Goal: Task Accomplishment & Management: Use online tool/utility

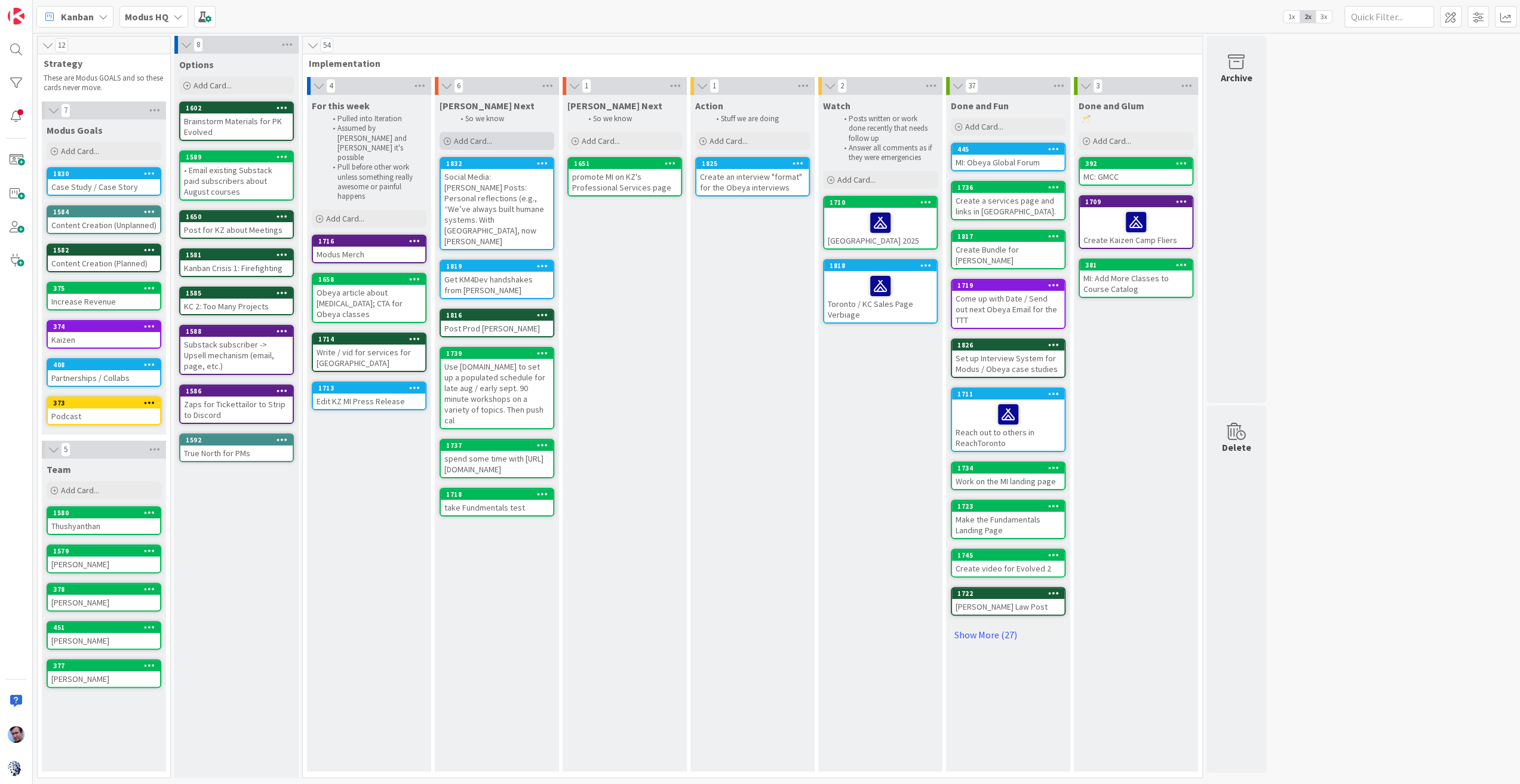
click at [474, 138] on span "Add Card..." at bounding box center [472, 141] width 38 height 11
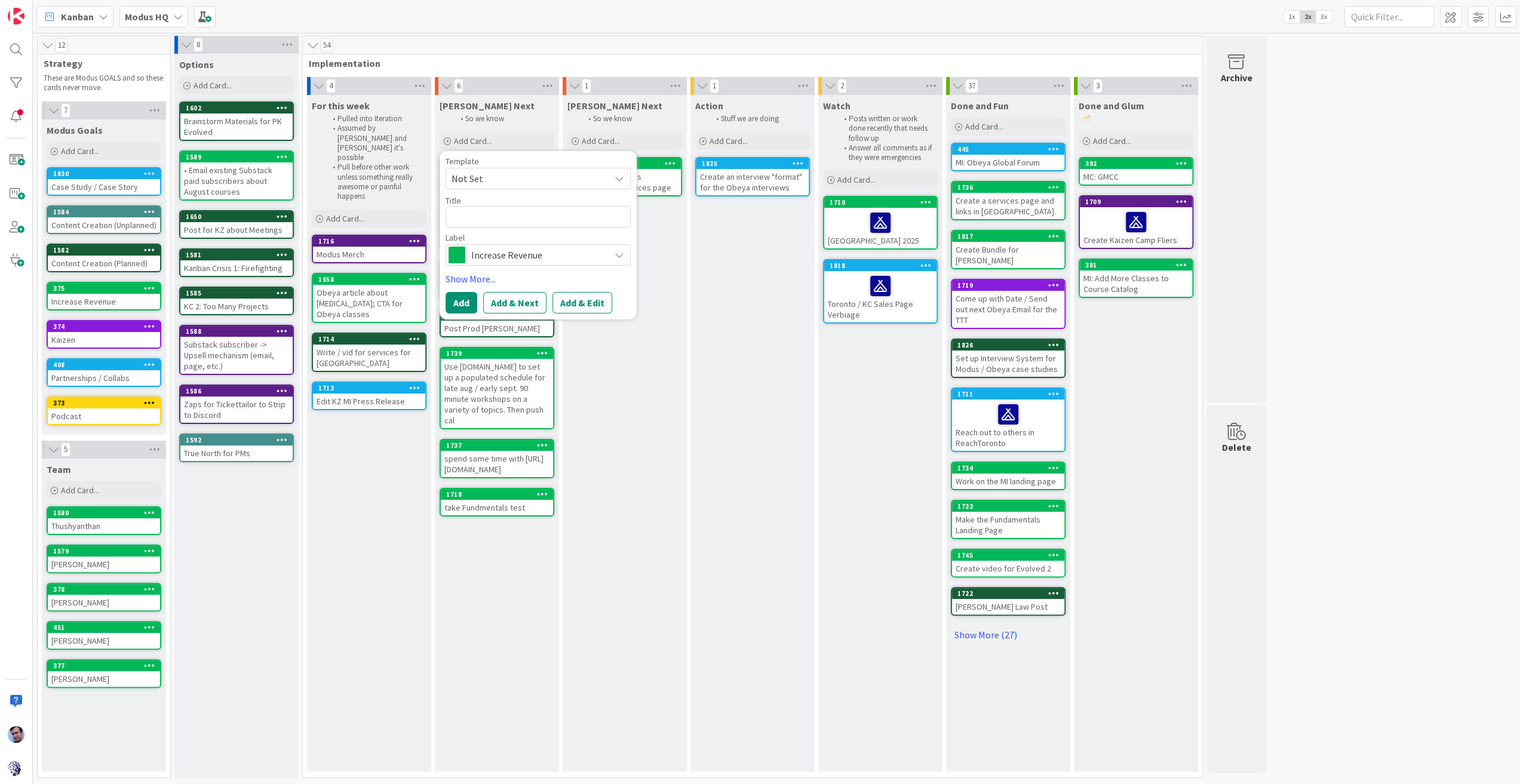
type textarea "x"
type textarea "S"
type textarea "x"
type textarea "Sh"
type textarea "x"
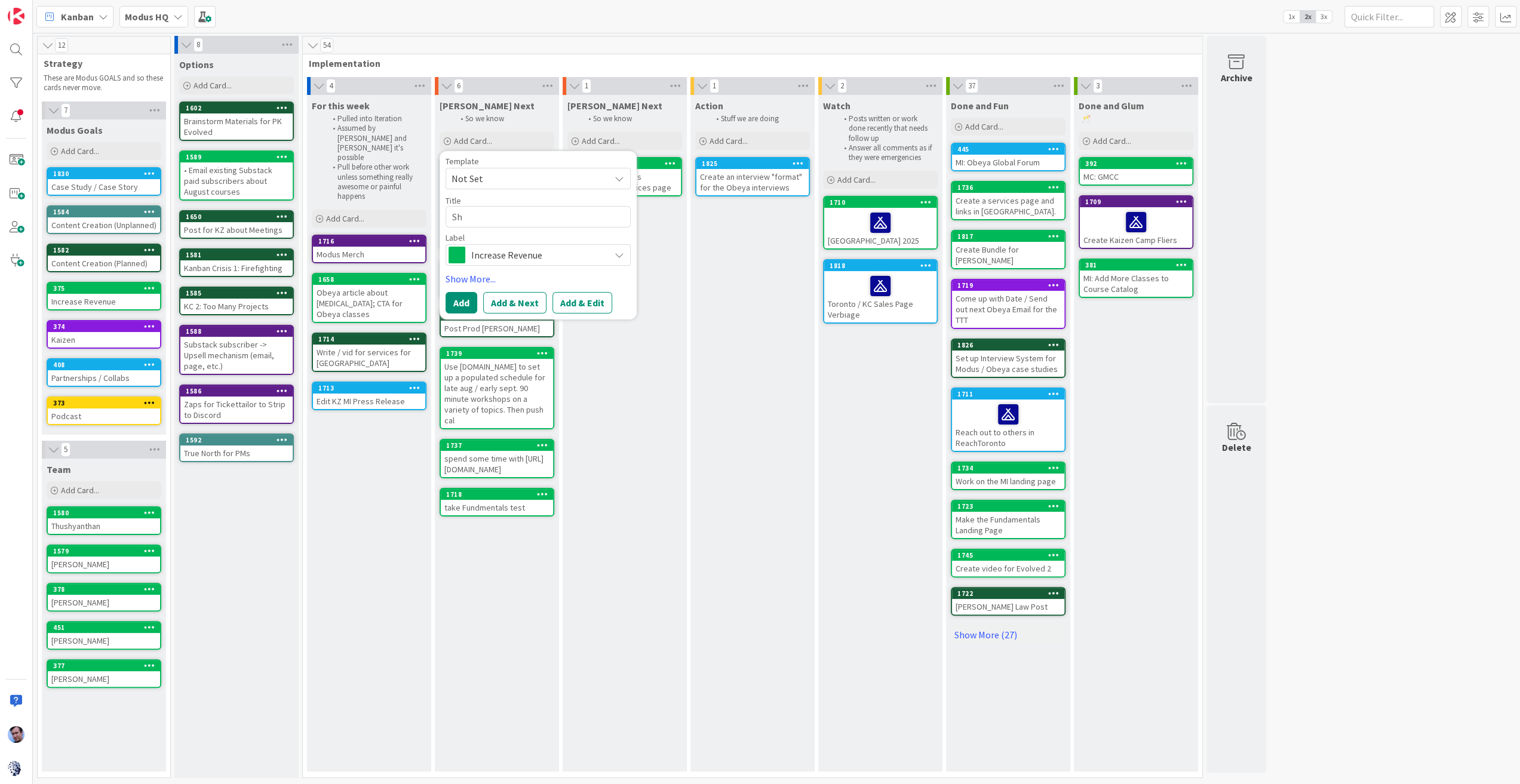
type textarea "Sho"
type textarea "x"
type textarea "Shoo"
type textarea "x"
type textarea "Shoot"
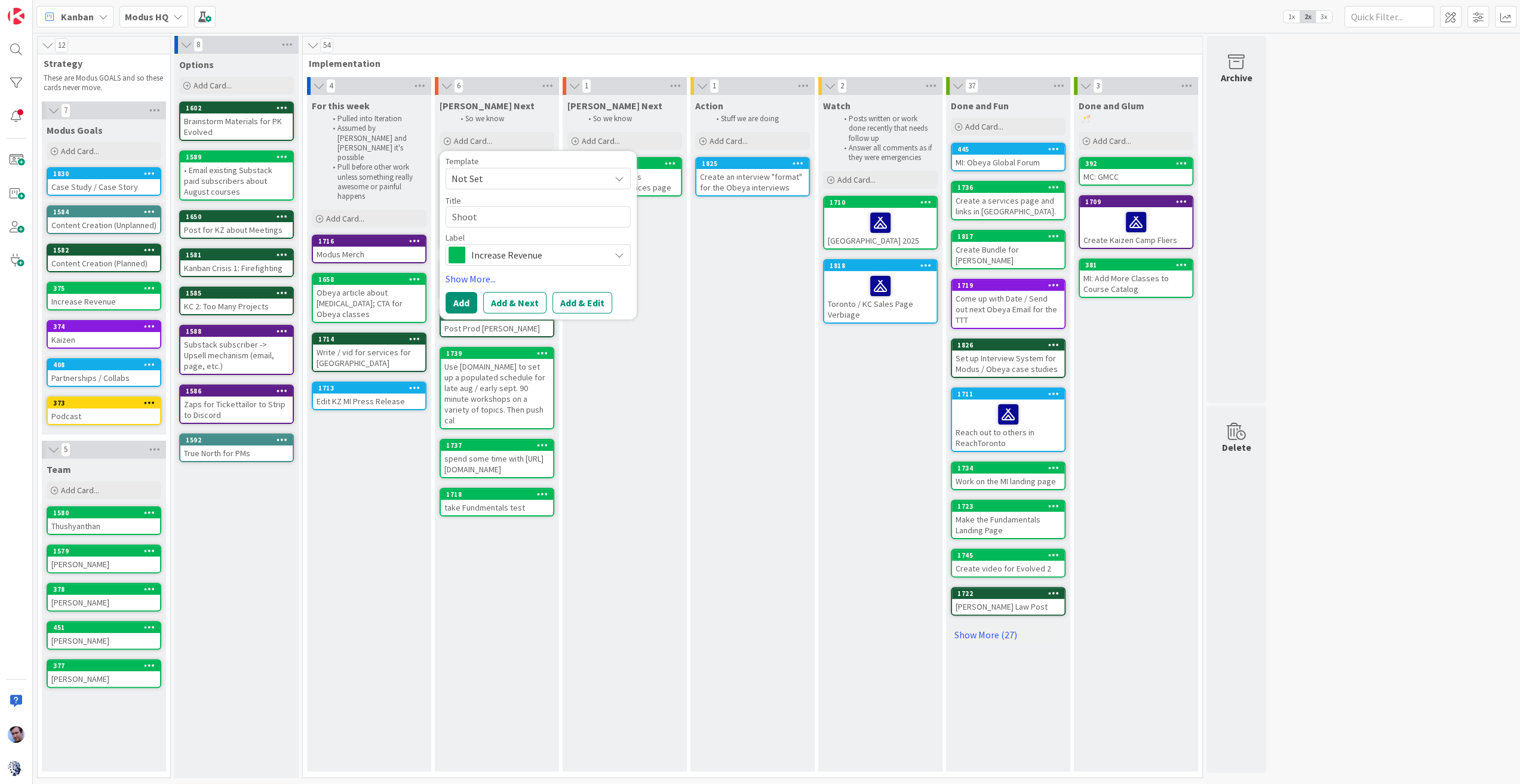
type textarea "x"
type textarea "Shoot"
type textarea "x"
type textarea "Shoot e"
type textarea "x"
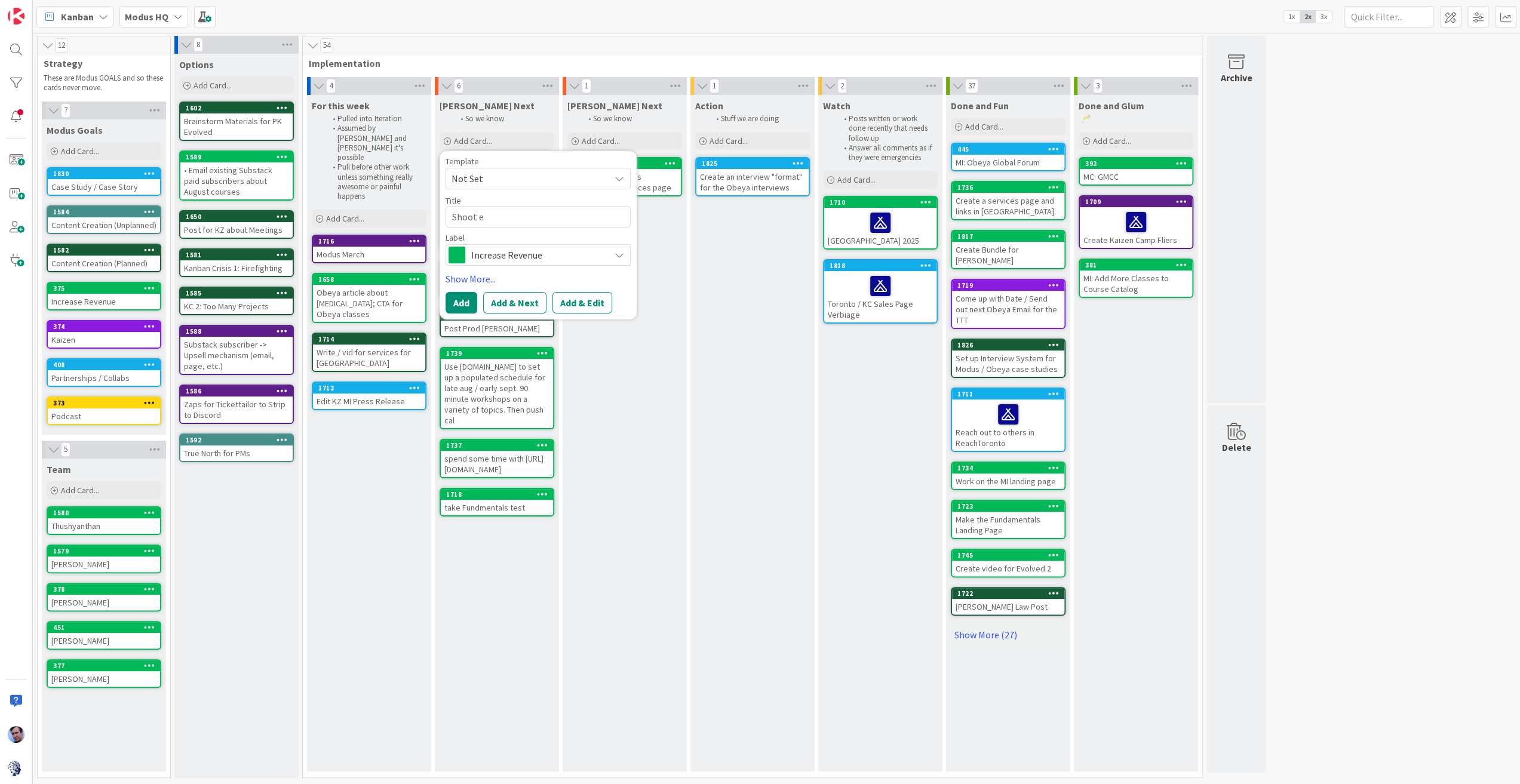
type textarea "Shoot en"
type textarea "x"
type textarea "Shoot end"
type textarea "x"
type textarea "Shoot end"
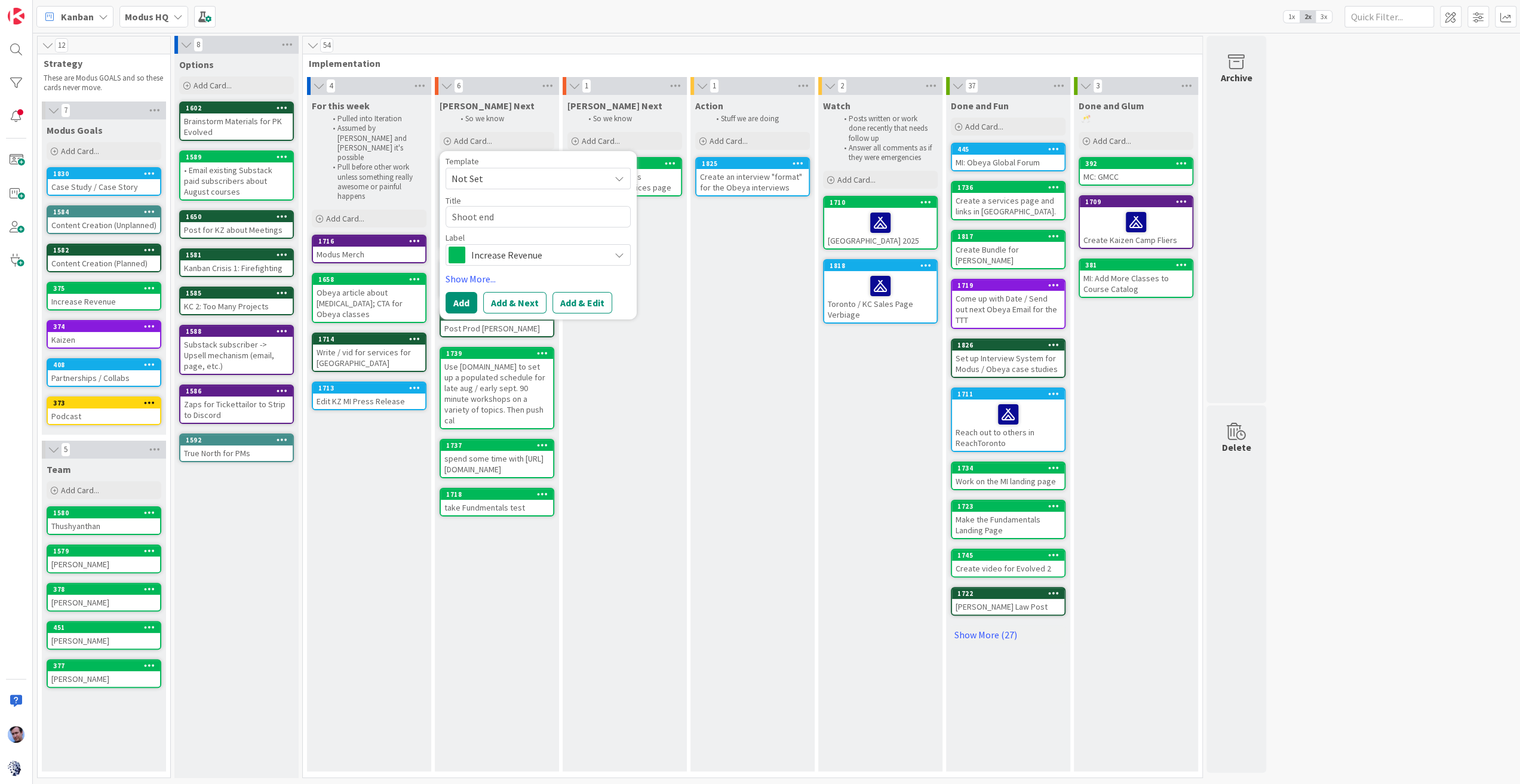
type textarea "x"
type textarea "Shoot end v"
type textarea "x"
type textarea "Shoot end vi"
type textarea "x"
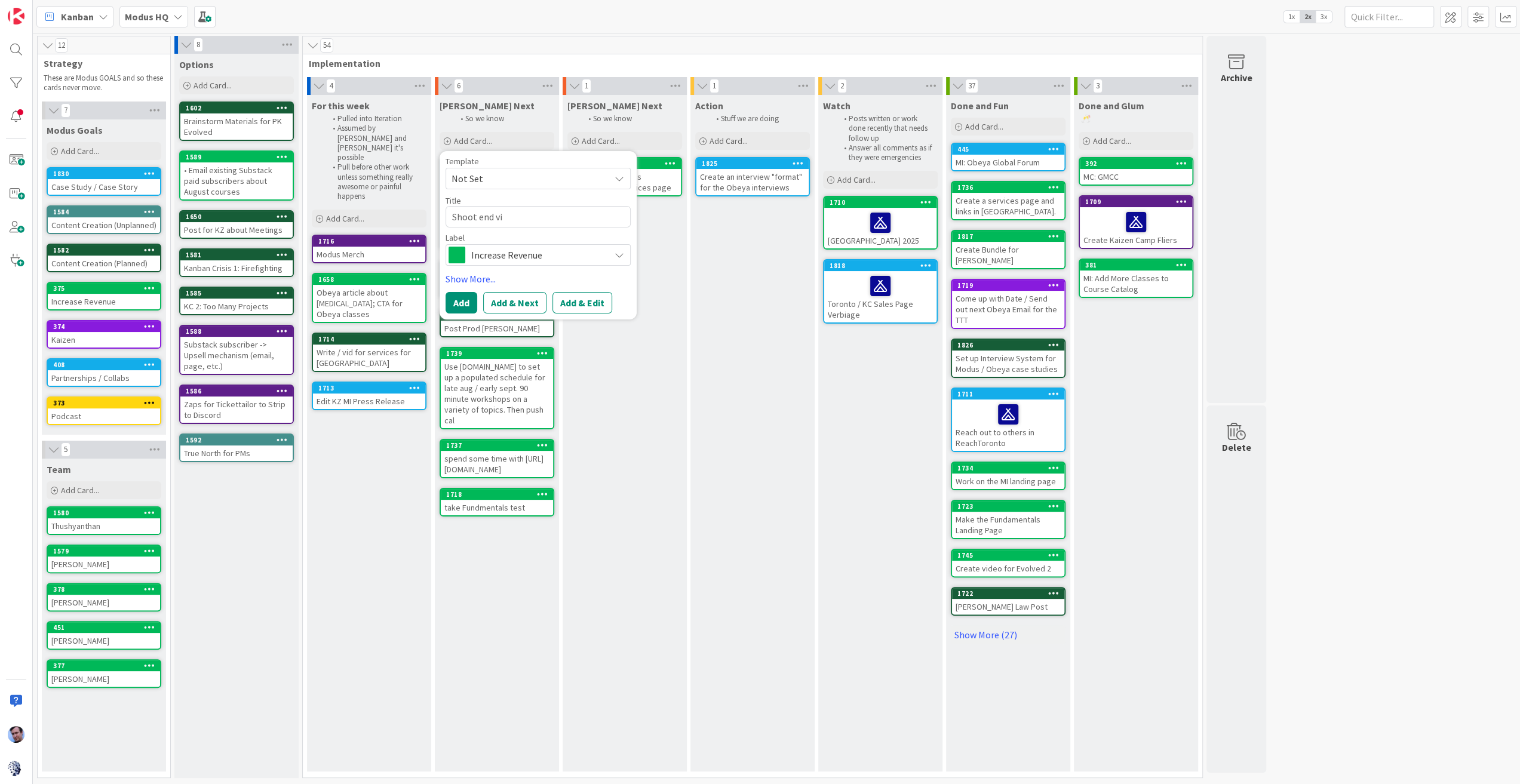
type textarea "Shoot end vid"
type textarea "x"
type textarea "Shoot end vids"
type textarea "x"
type textarea "Shoot end vids"
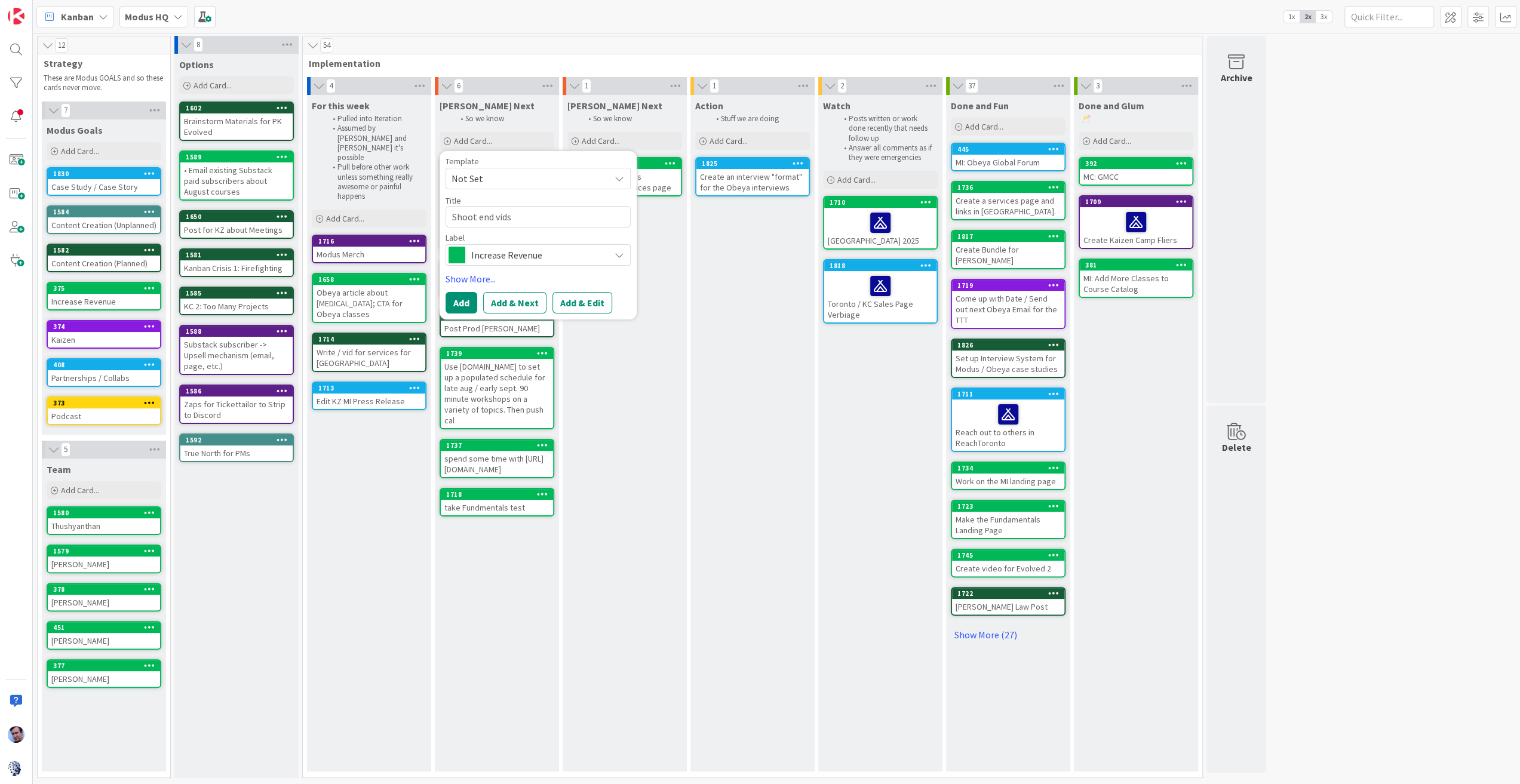
type textarea "x"
type textarea "Shoot end vids w"
type textarea "x"
type textarea "Shoot end vids wi"
type textarea "x"
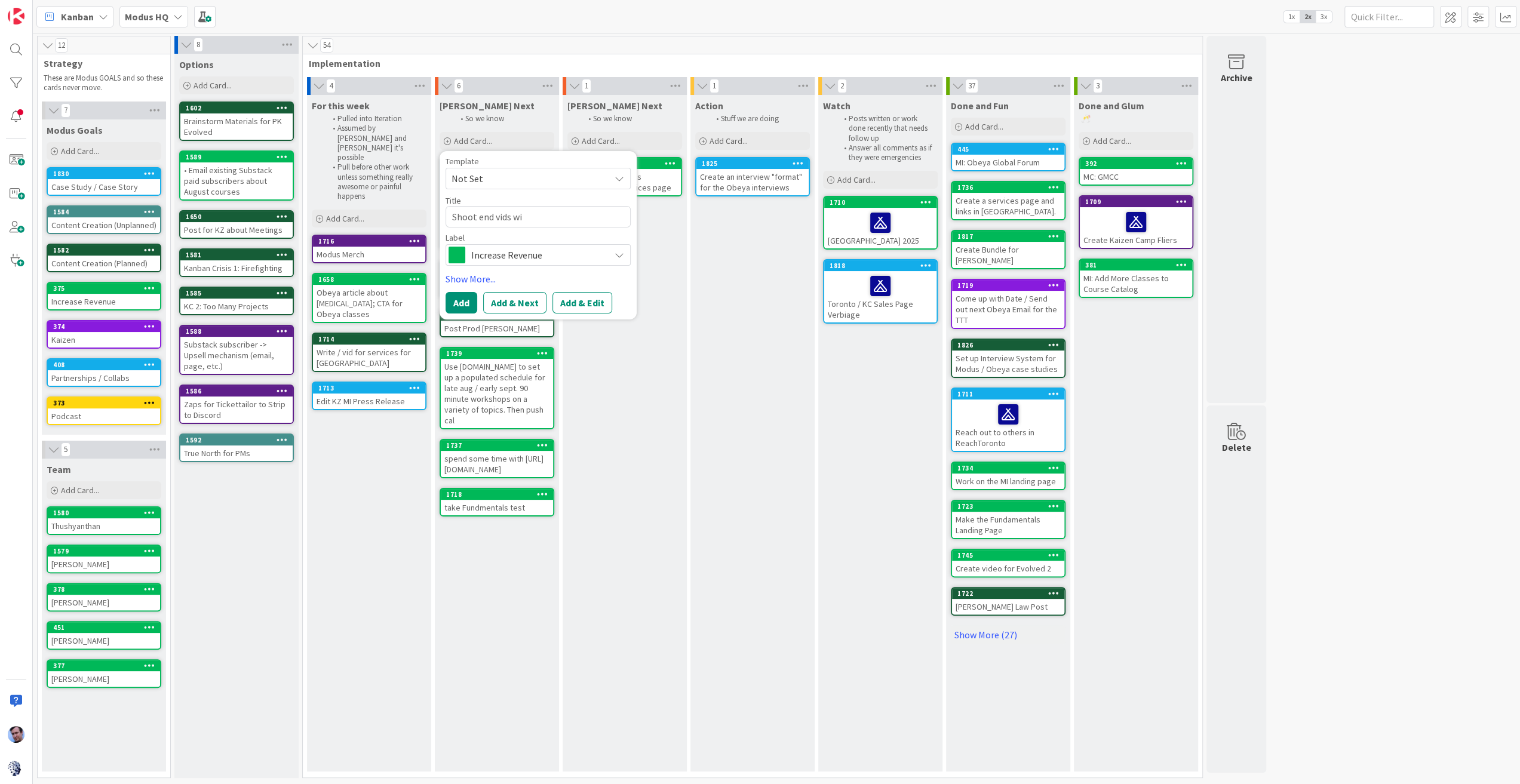
type textarea "Shoot end vids wit"
type textarea "x"
type textarea "Shoot end vids with"
type textarea "x"
type textarea "Shoot end vids with"
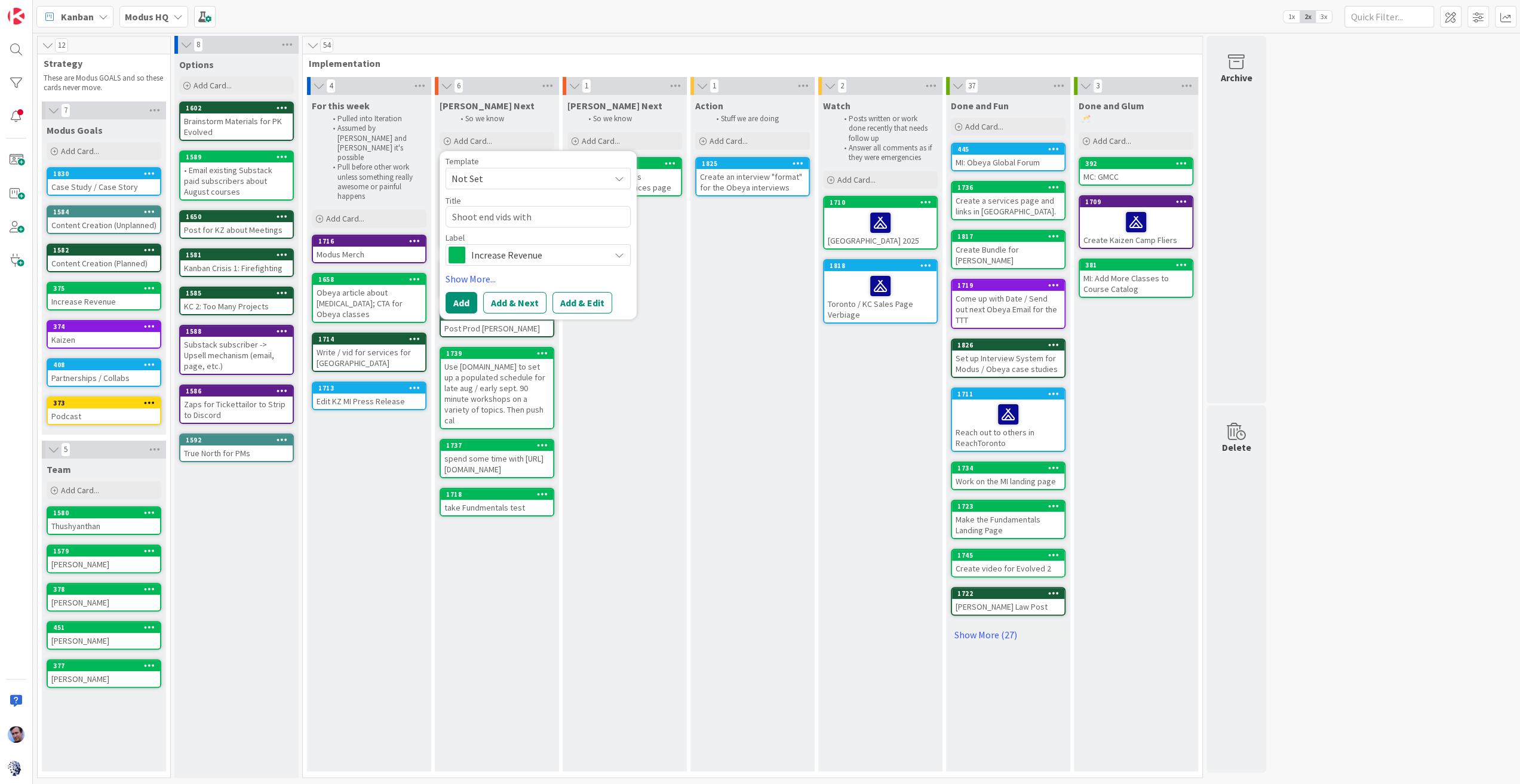
type textarea "x"
type textarea "Shoot end vids with K"
type textarea "x"
type textarea "Shoot end vids with [PERSON_NAME]"
type textarea "x"
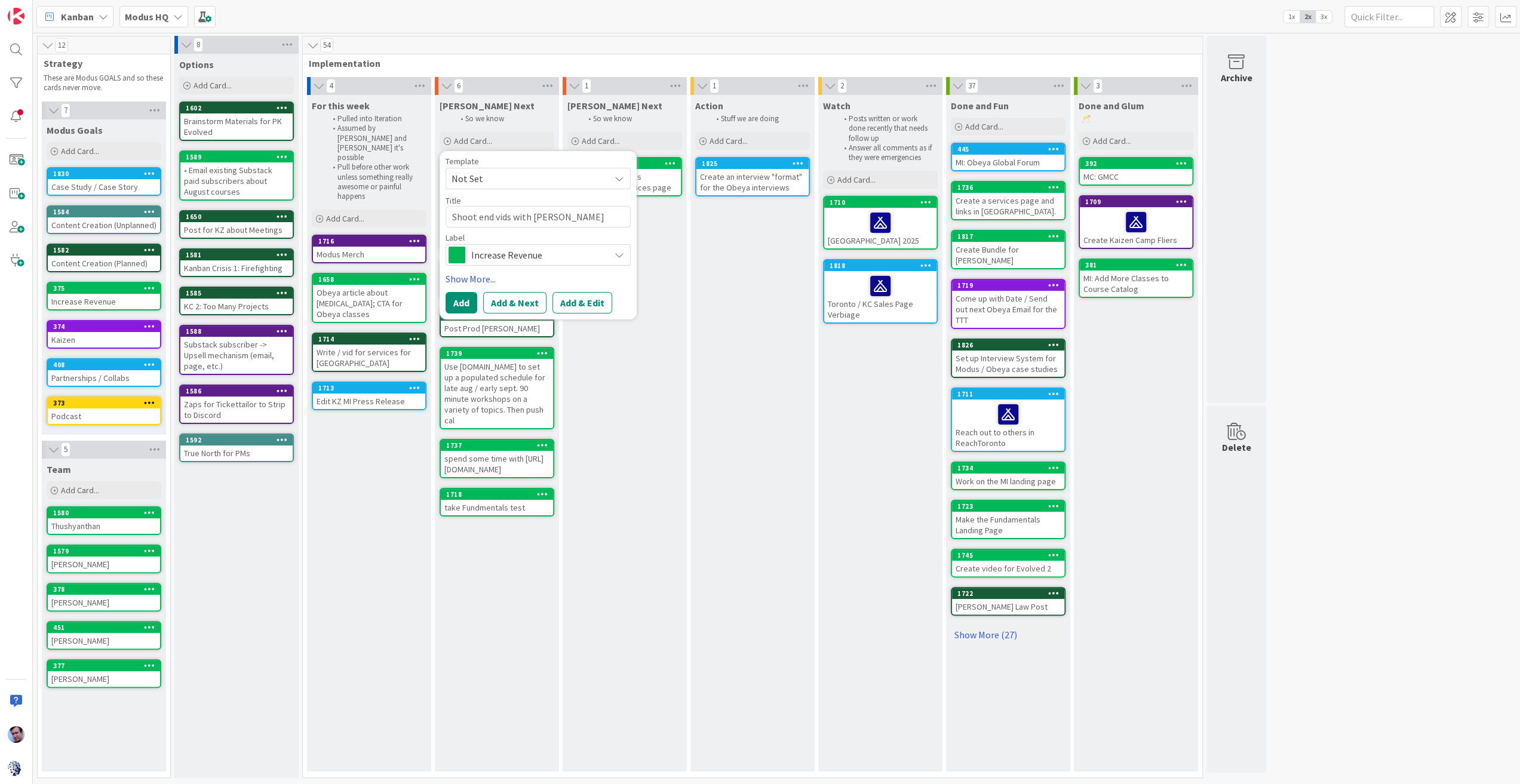
type textarea "Shoot end vids with [PERSON_NAME]"
type textarea "x"
type textarea "Shoot end vids with [PERSON_NAME]"
click at [607, 248] on div "Increase Revenue" at bounding box center [538, 255] width 185 height 22
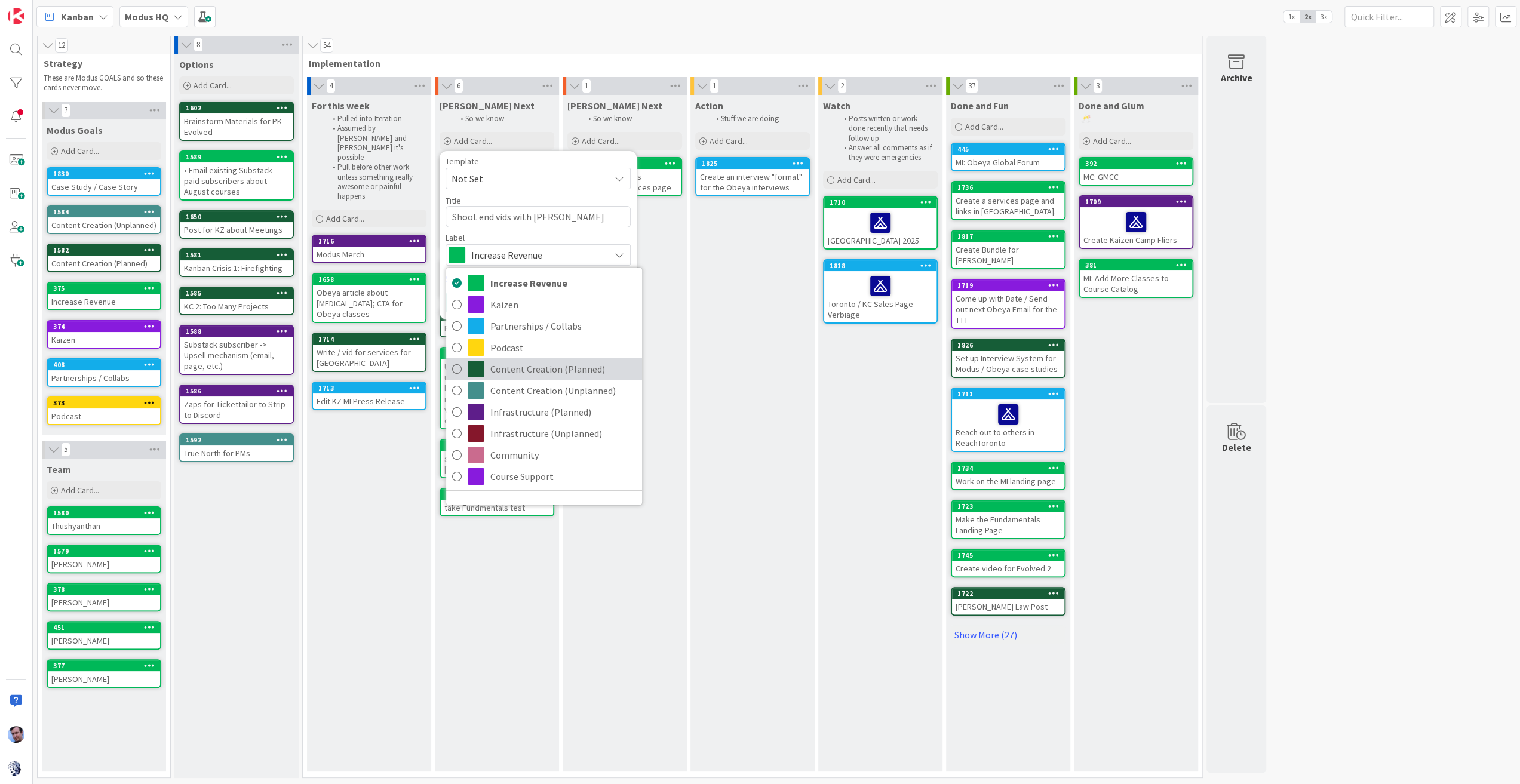
click at [526, 364] on span "Content Creation (Planned)" at bounding box center [563, 369] width 146 height 18
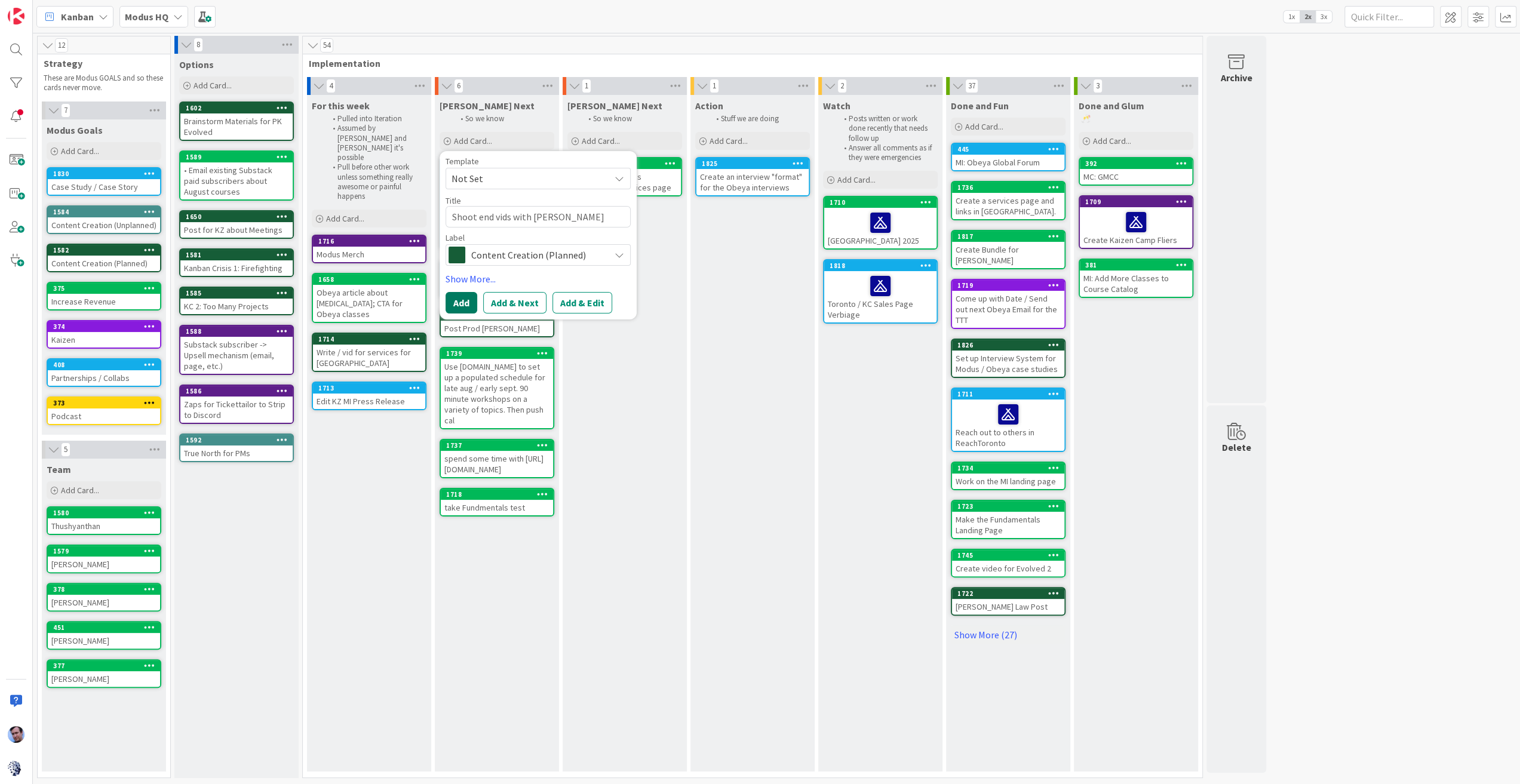
click at [460, 306] on button "Add" at bounding box center [461, 303] width 31 height 22
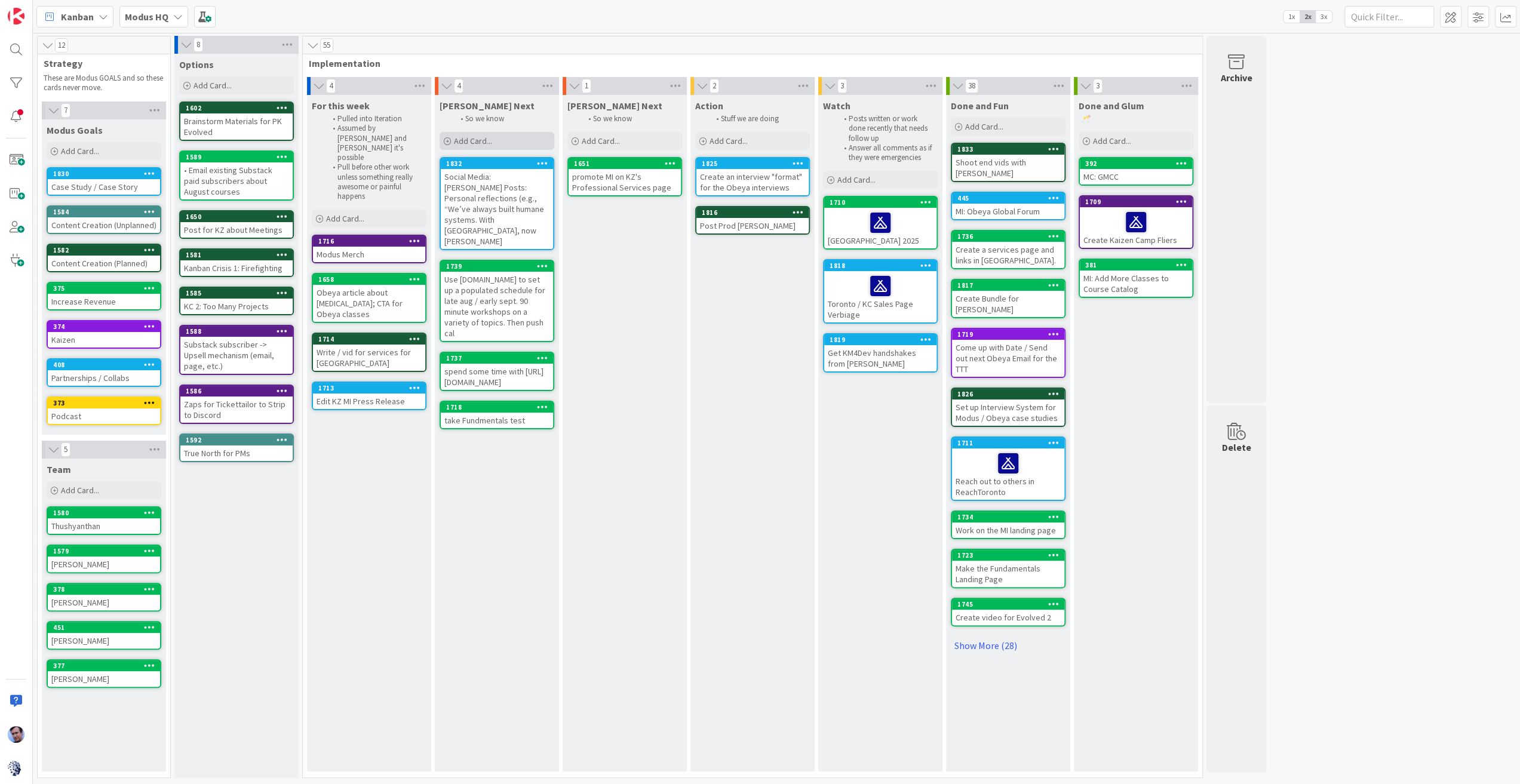
click at [478, 138] on span "Add Card..." at bounding box center [472, 141] width 38 height 11
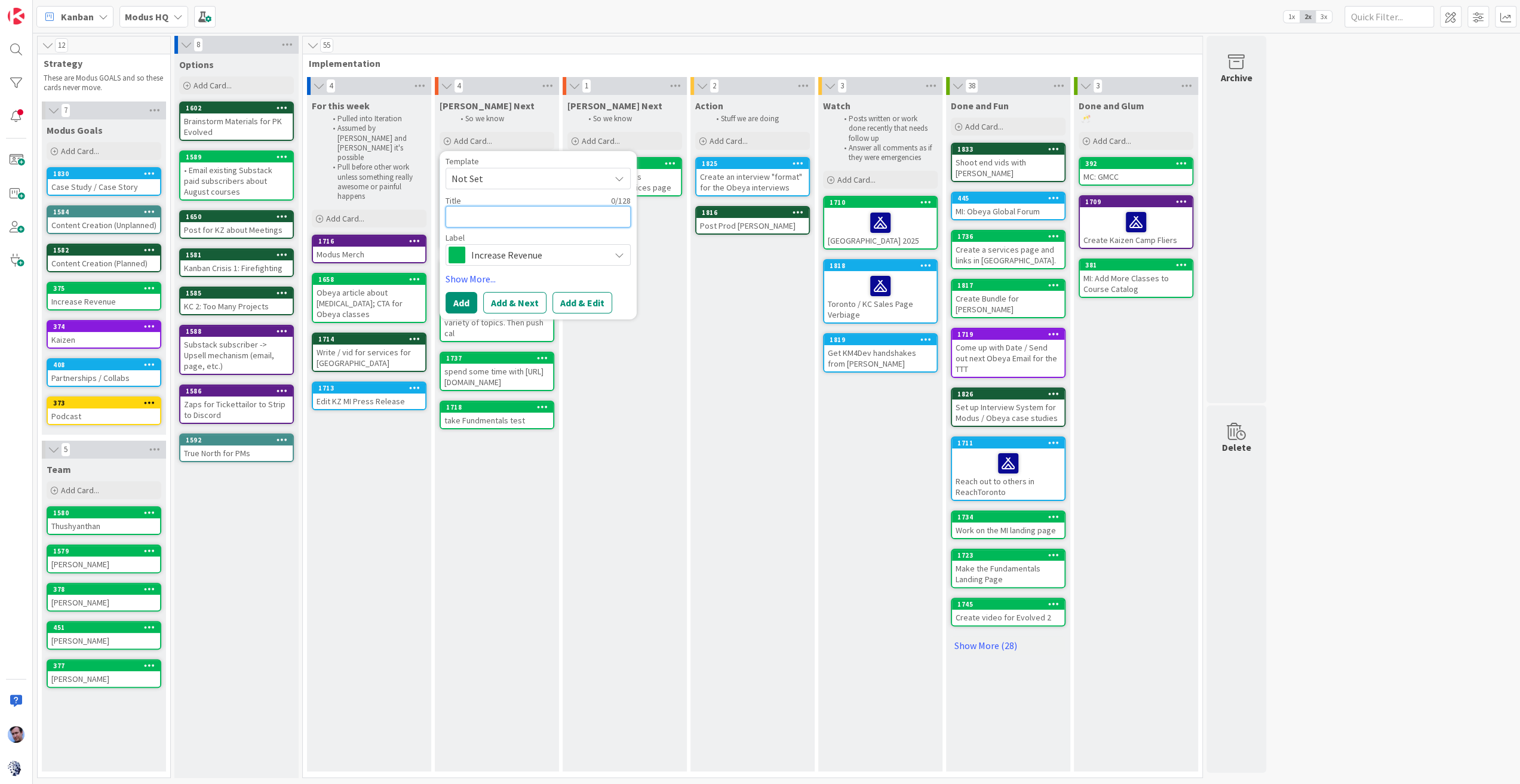
type textarea "x"
type textarea "B"
type textarea "x"
type textarea "Bu"
type textarea "x"
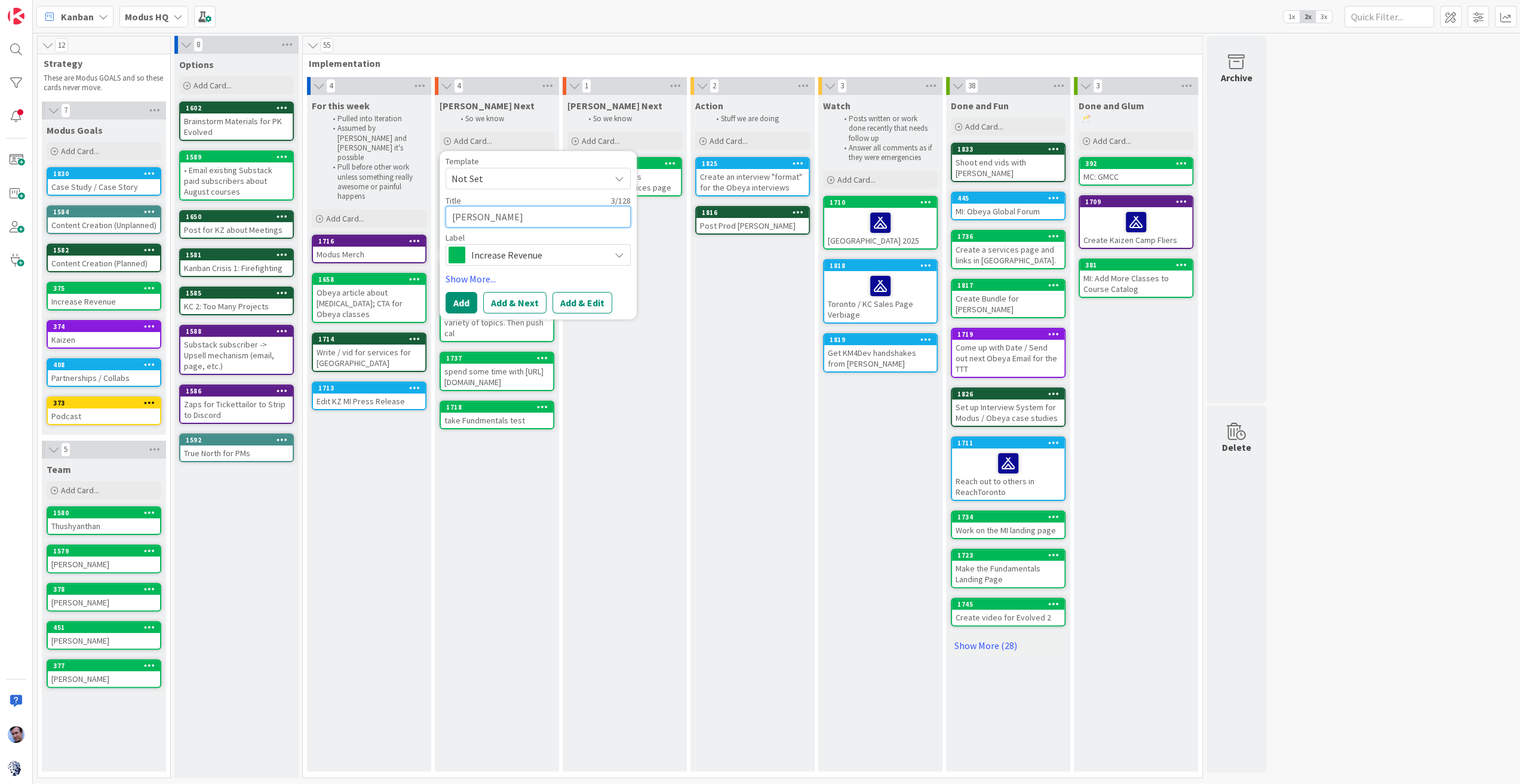
type textarea "Buil"
type textarea "x"
type textarea "Build"
type textarea "x"
type textarea "Builde"
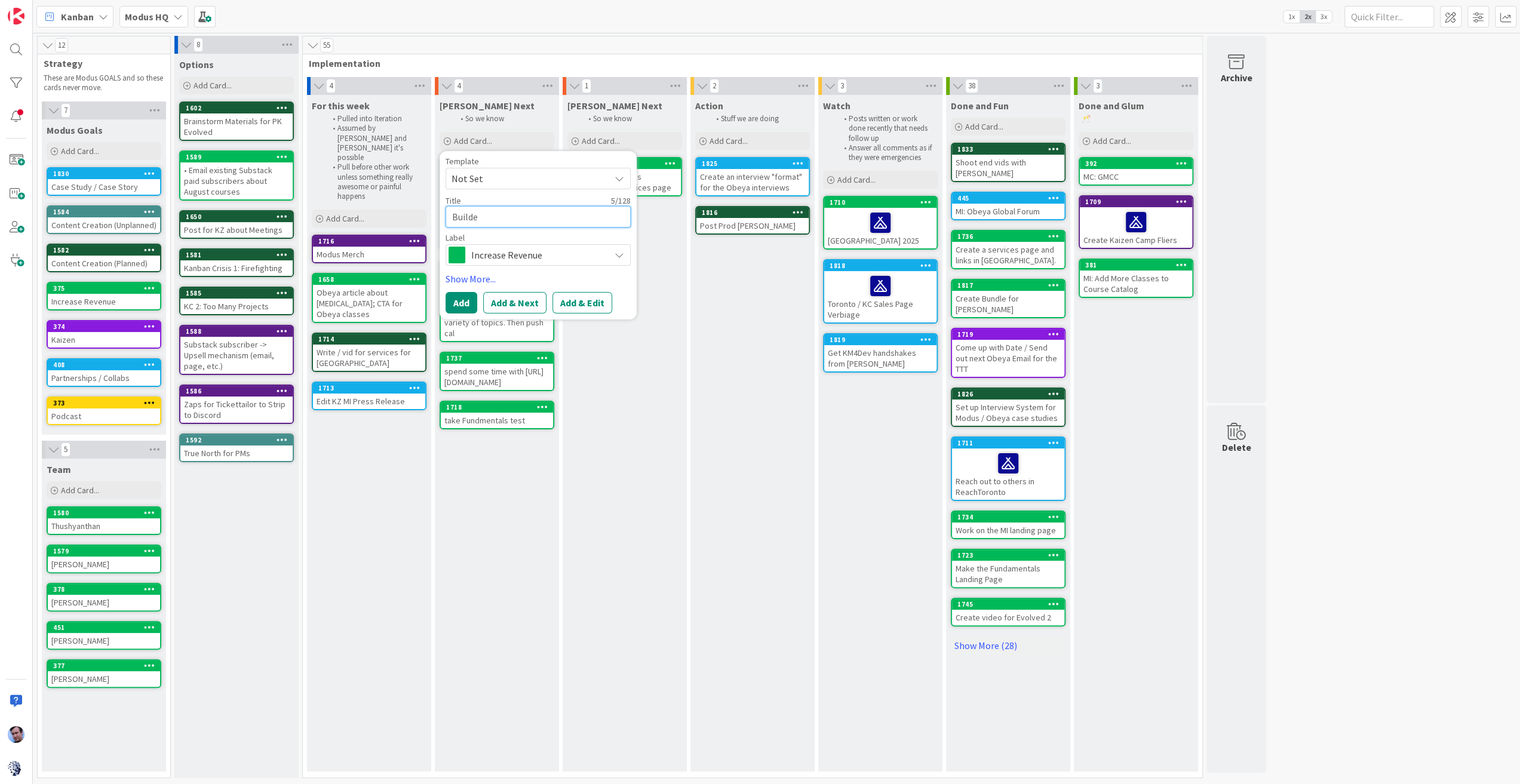
type textarea "x"
type textarea "Builder"
type textarea "x"
type textarea "Builder"
type textarea "x"
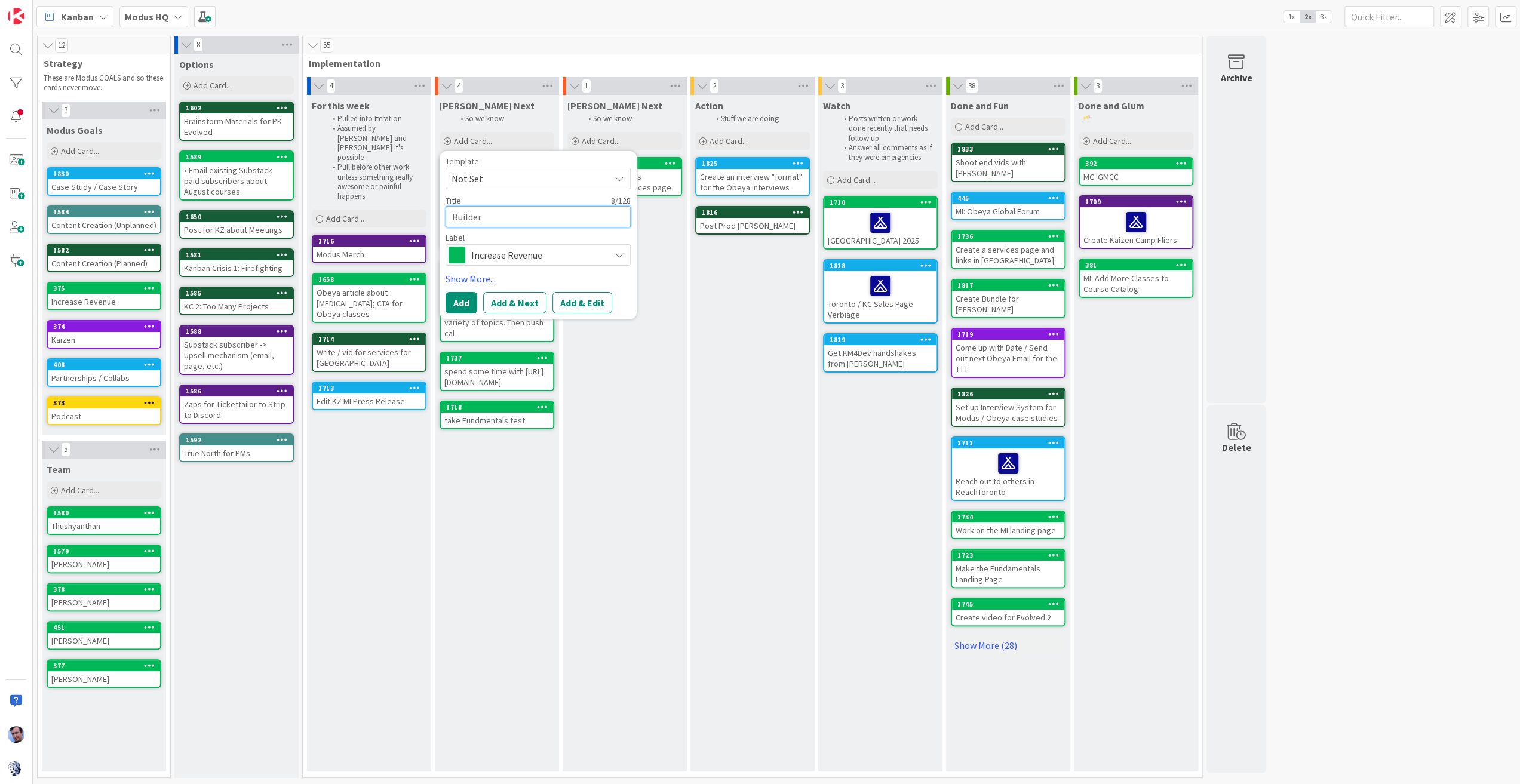
type textarea "Builder S"
type textarea "x"
type textarea "Builder Sl"
type textarea "x"
type textarea "Builder Sli"
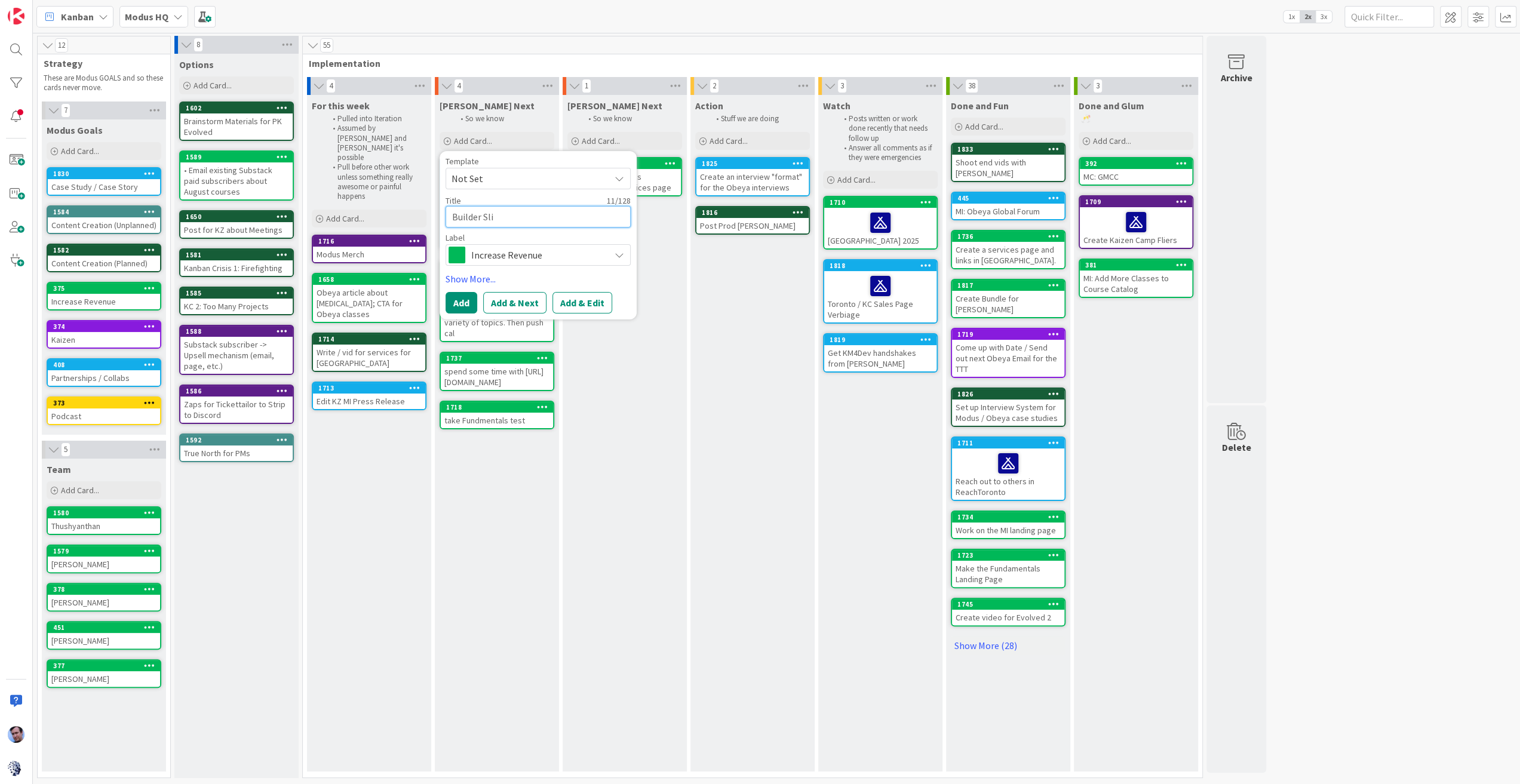
type textarea "x"
type textarea "Builder Slid"
type textarea "x"
type textarea "Builder Slide"
type textarea "x"
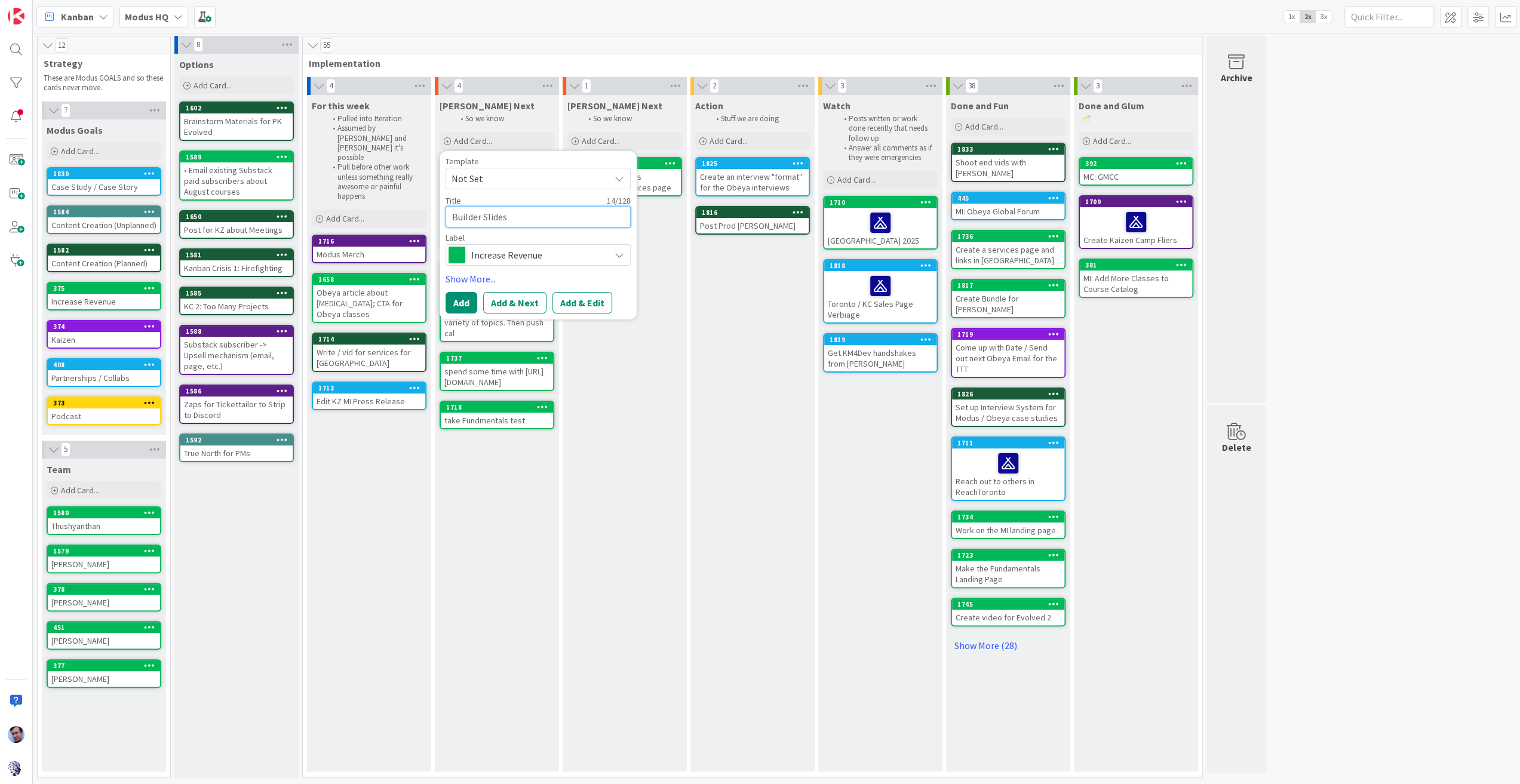
type textarea "Builder Slides"
click at [604, 258] on div "Increase Revenue" at bounding box center [538, 255] width 185 height 22
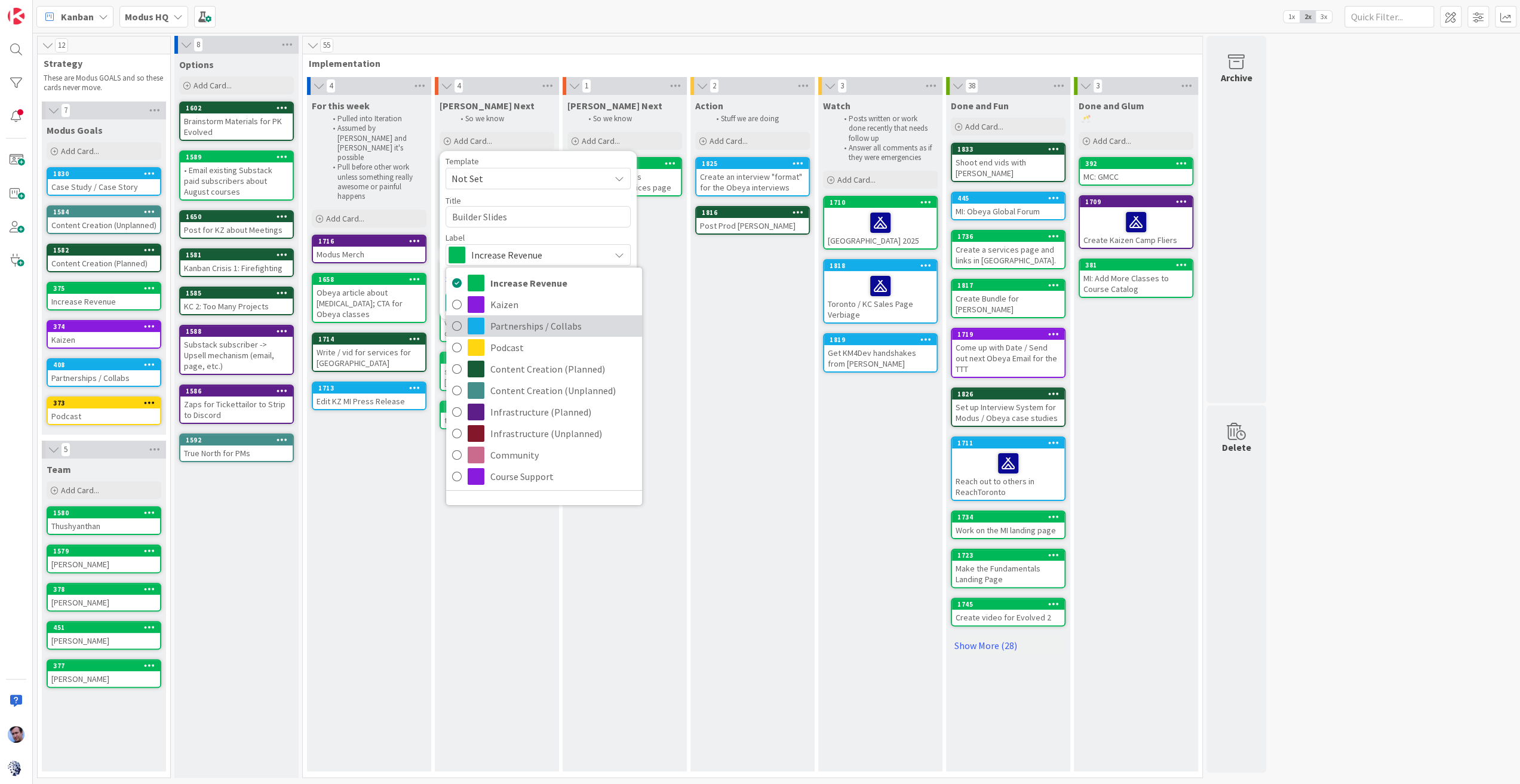
click at [534, 332] on span "Partnerships / Collabs" at bounding box center [563, 326] width 146 height 18
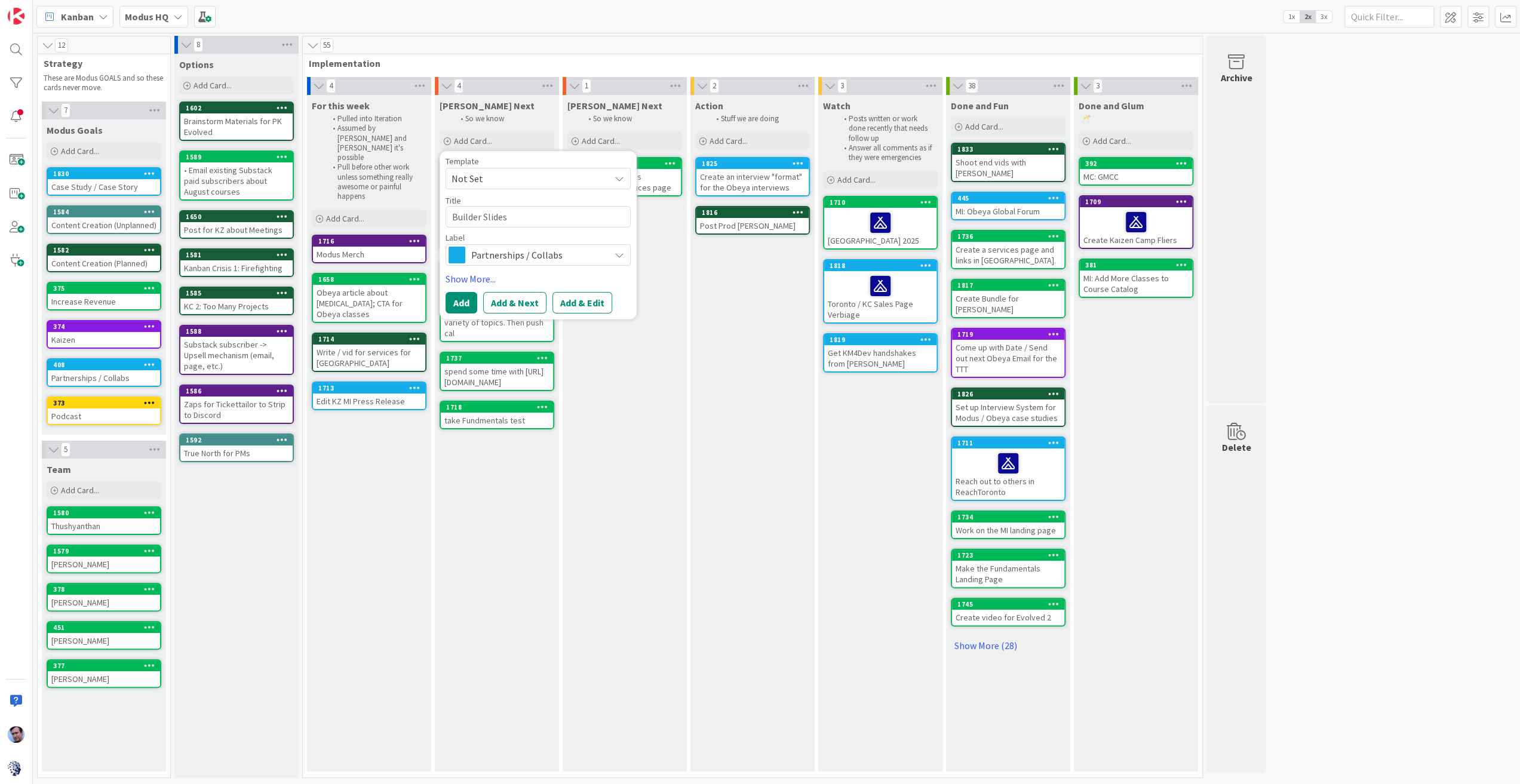
click at [583, 261] on span "Partnerships / Collabs" at bounding box center [537, 255] width 133 height 17
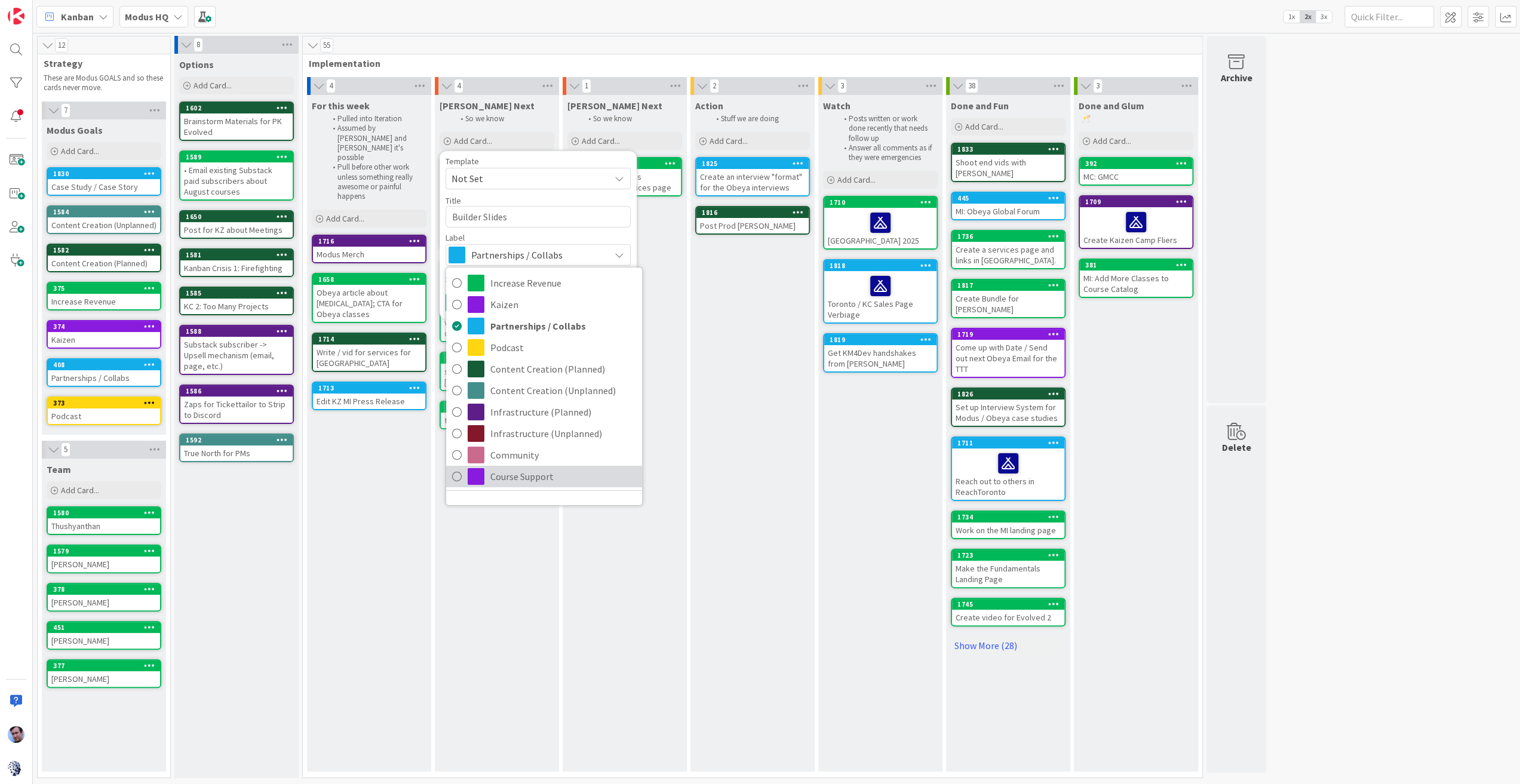
click at [508, 466] on link "Course Support" at bounding box center [544, 477] width 196 height 22
type textarea "x"
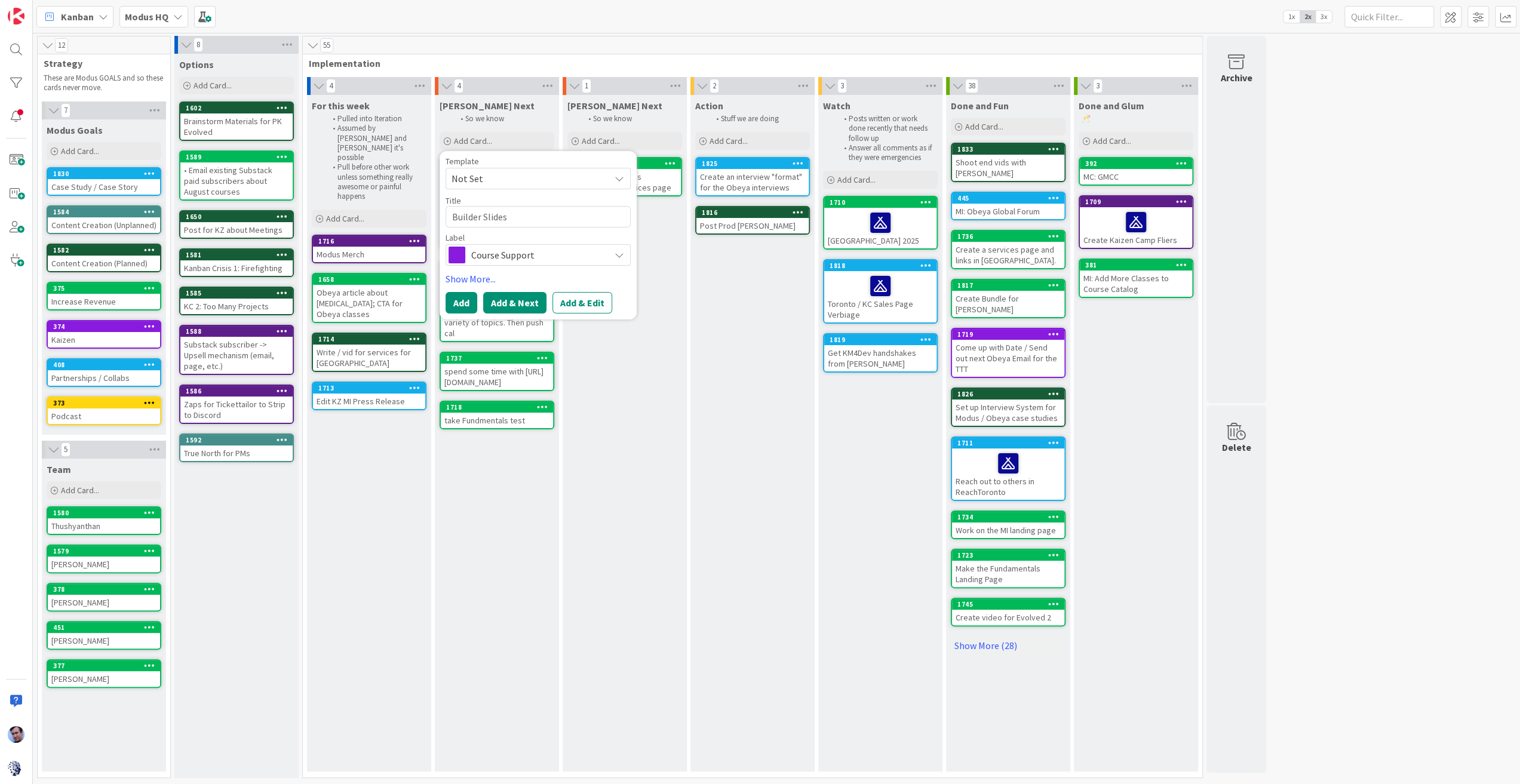
click at [506, 301] on button "Add & Next" at bounding box center [515, 303] width 63 height 22
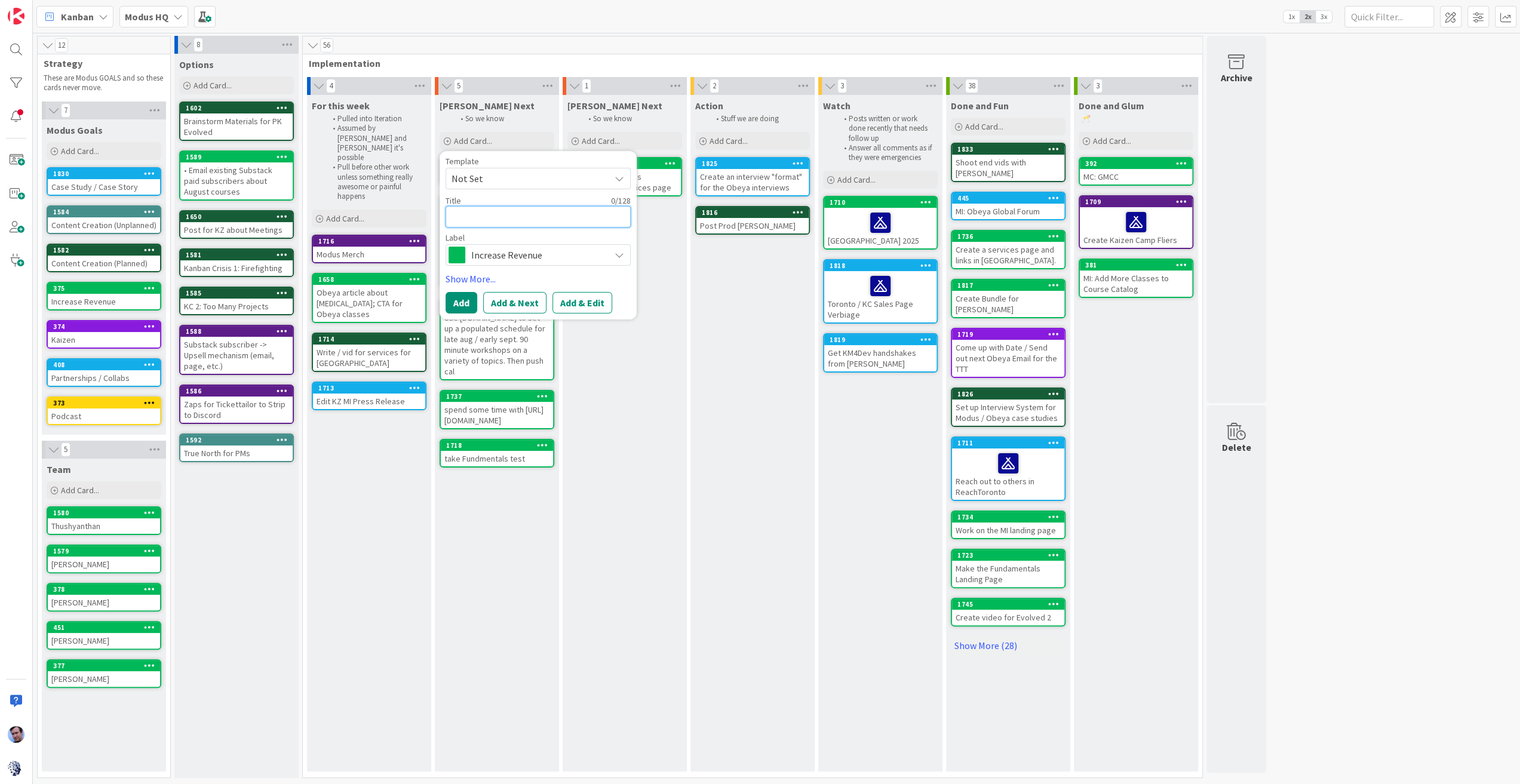
click at [510, 212] on textarea at bounding box center [538, 216] width 185 height 22
type textarea "x"
type textarea "H"
type textarea "x"
type textarea "Ho"
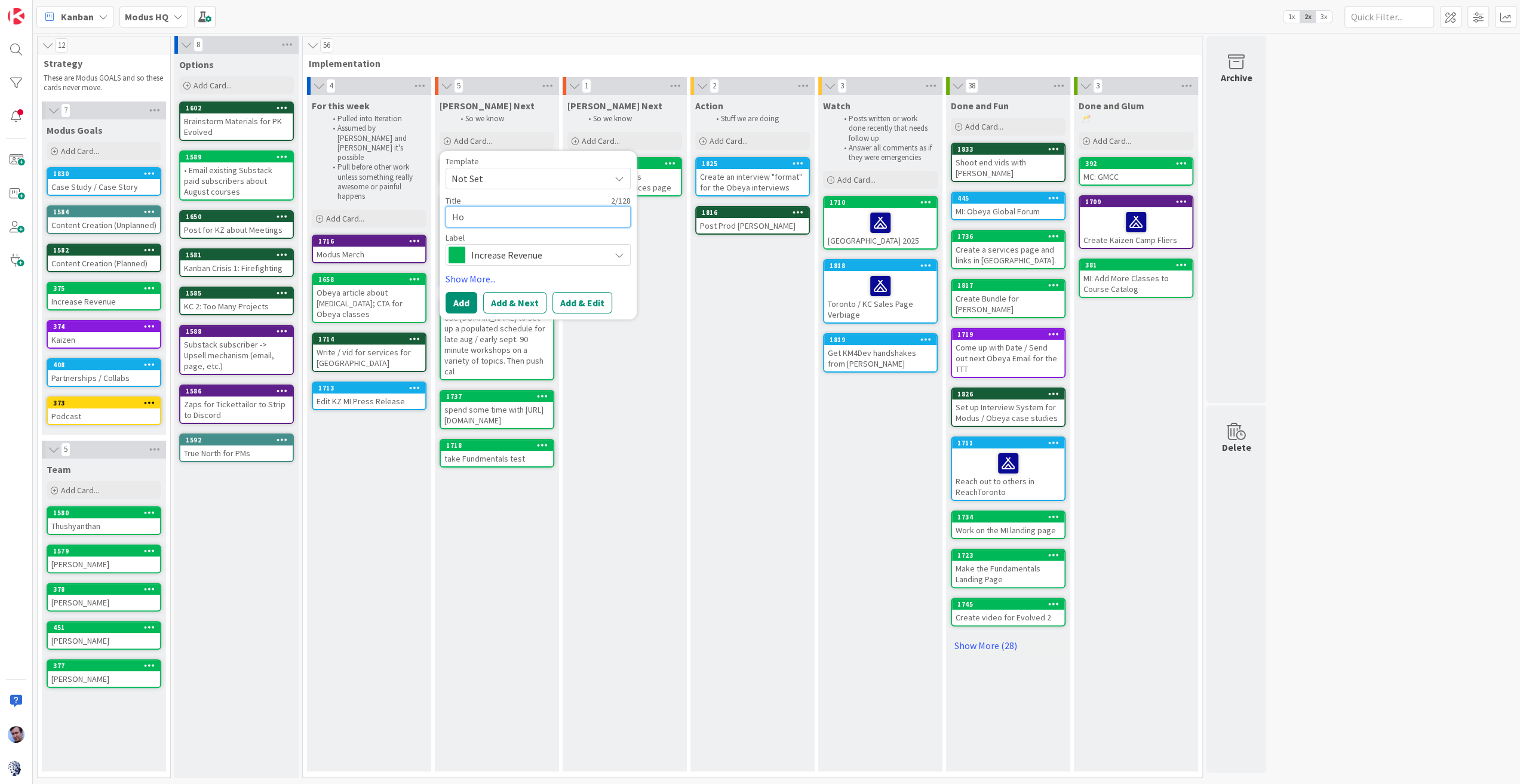
type textarea "x"
type textarea "Hos"
type textarea "x"
type textarea "Host"
type textarea "x"
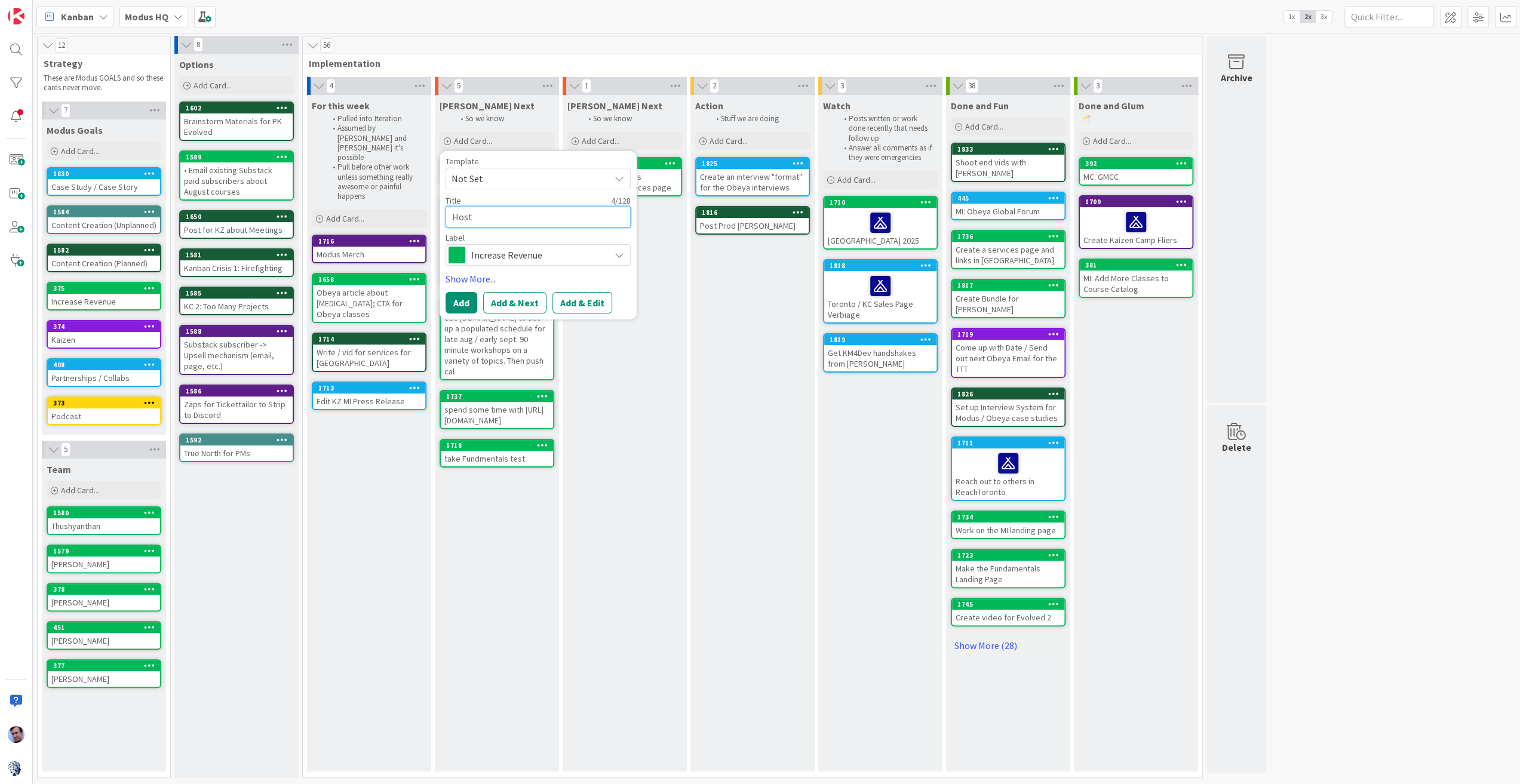
type textarea "Host"
type textarea "x"
type textarea "Host S"
type textarea "x"
type textarea "Host Sl"
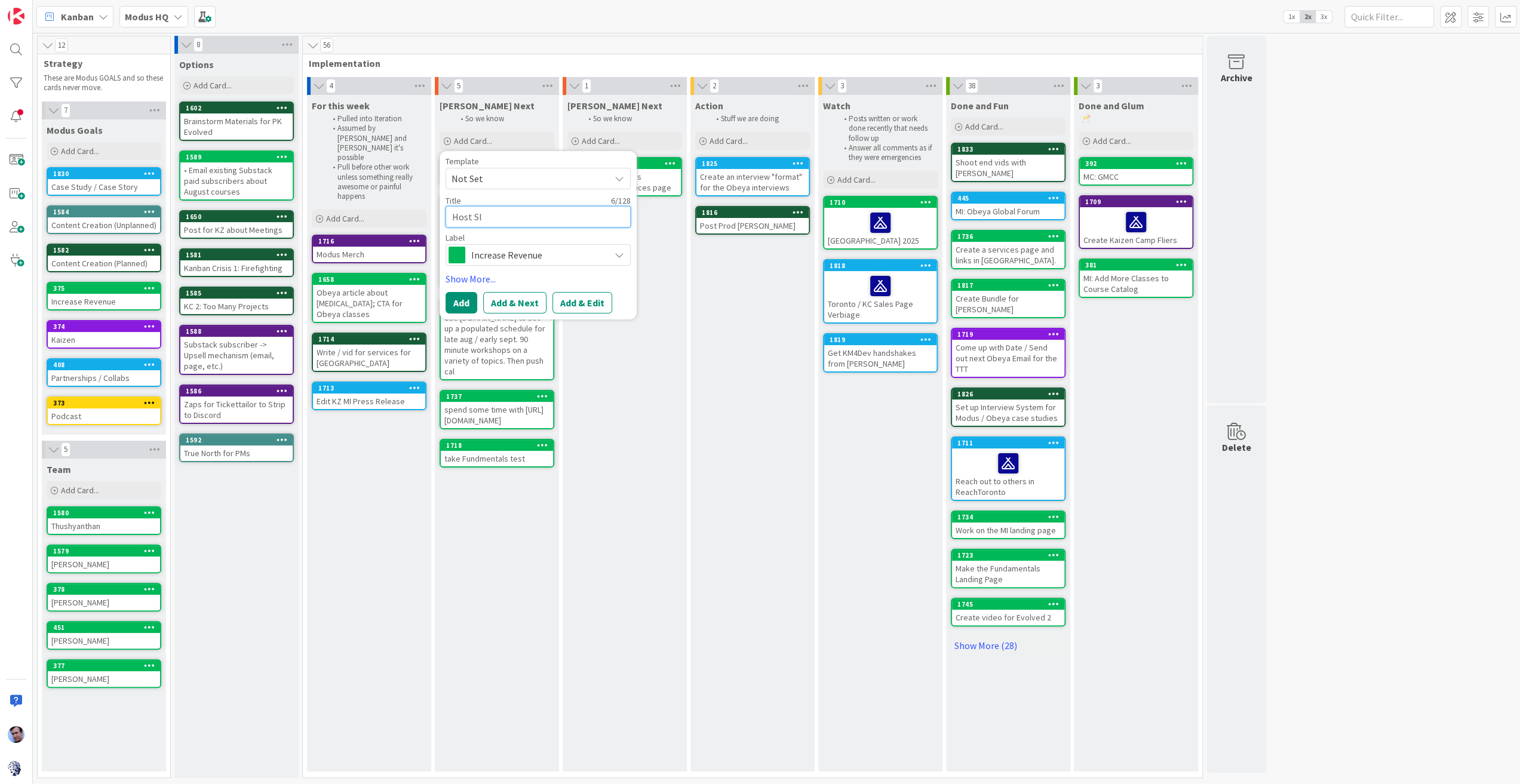
type textarea "x"
type textarea "Host Sli"
type textarea "x"
type textarea "Host Slid"
type textarea "x"
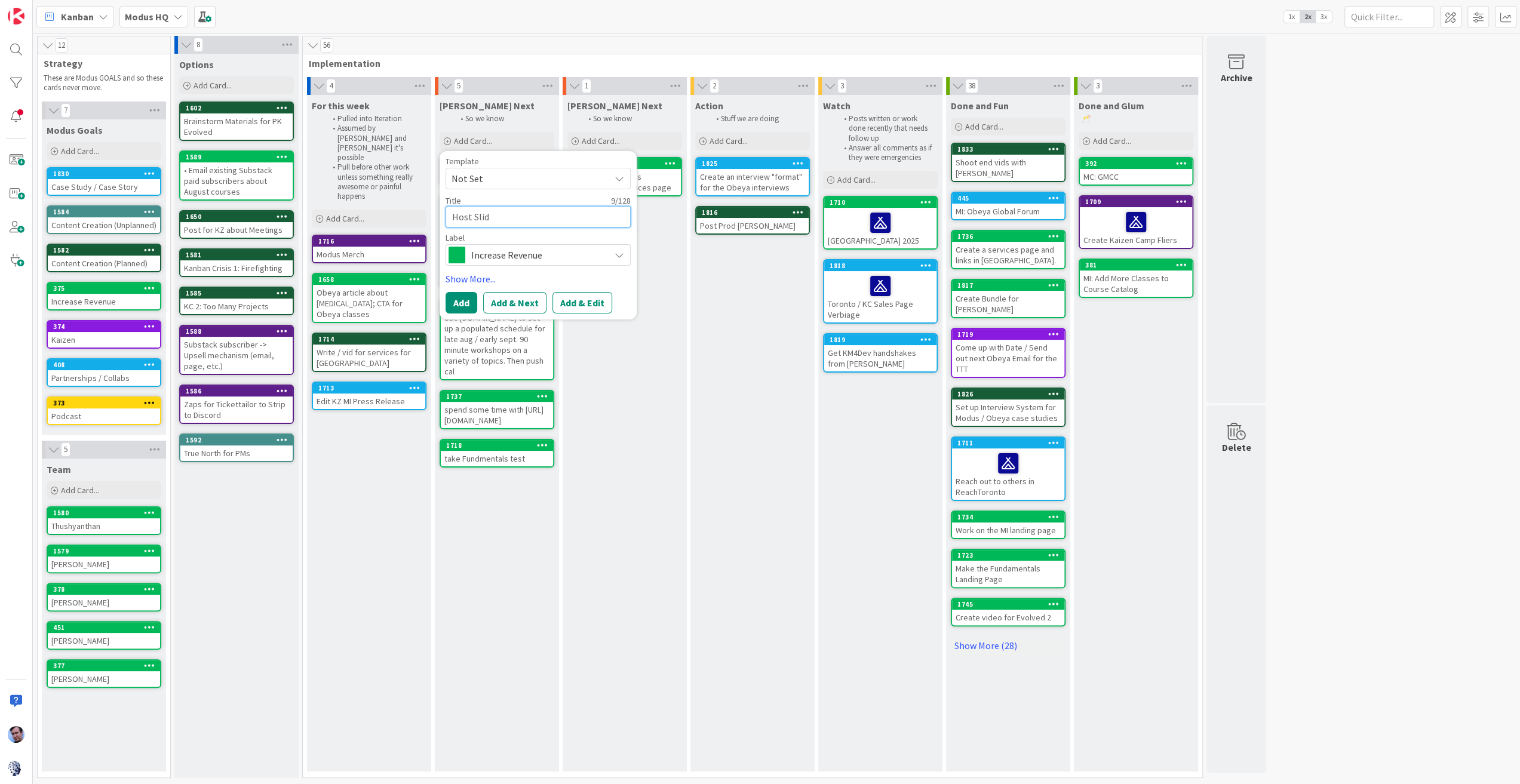
type textarea "Host Slide"
type textarea "x"
type textarea "Host Slides"
click at [544, 249] on span "Increase Revenue" at bounding box center [537, 255] width 133 height 17
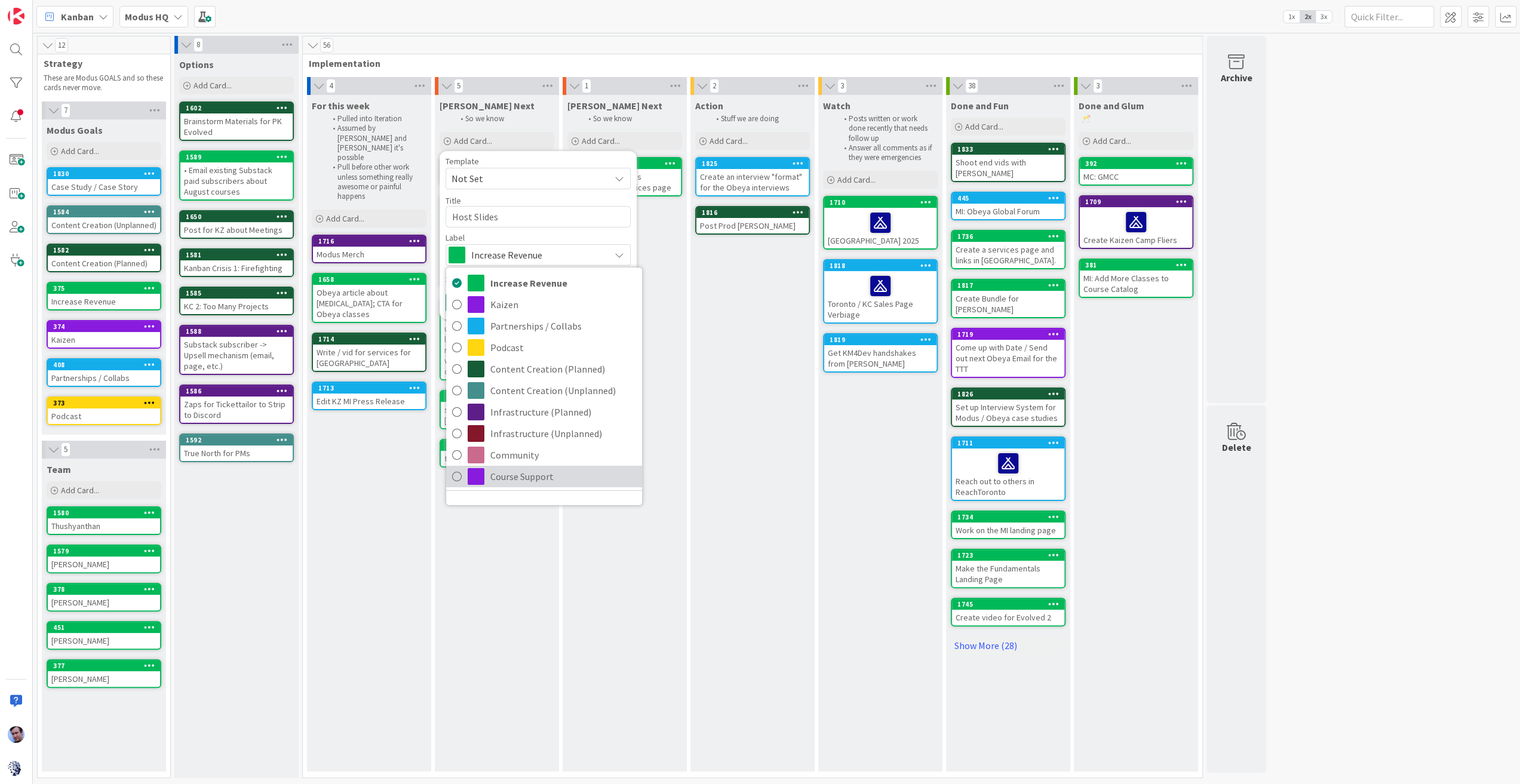
click at [523, 475] on span "Course Support" at bounding box center [563, 476] width 146 height 18
type textarea "x"
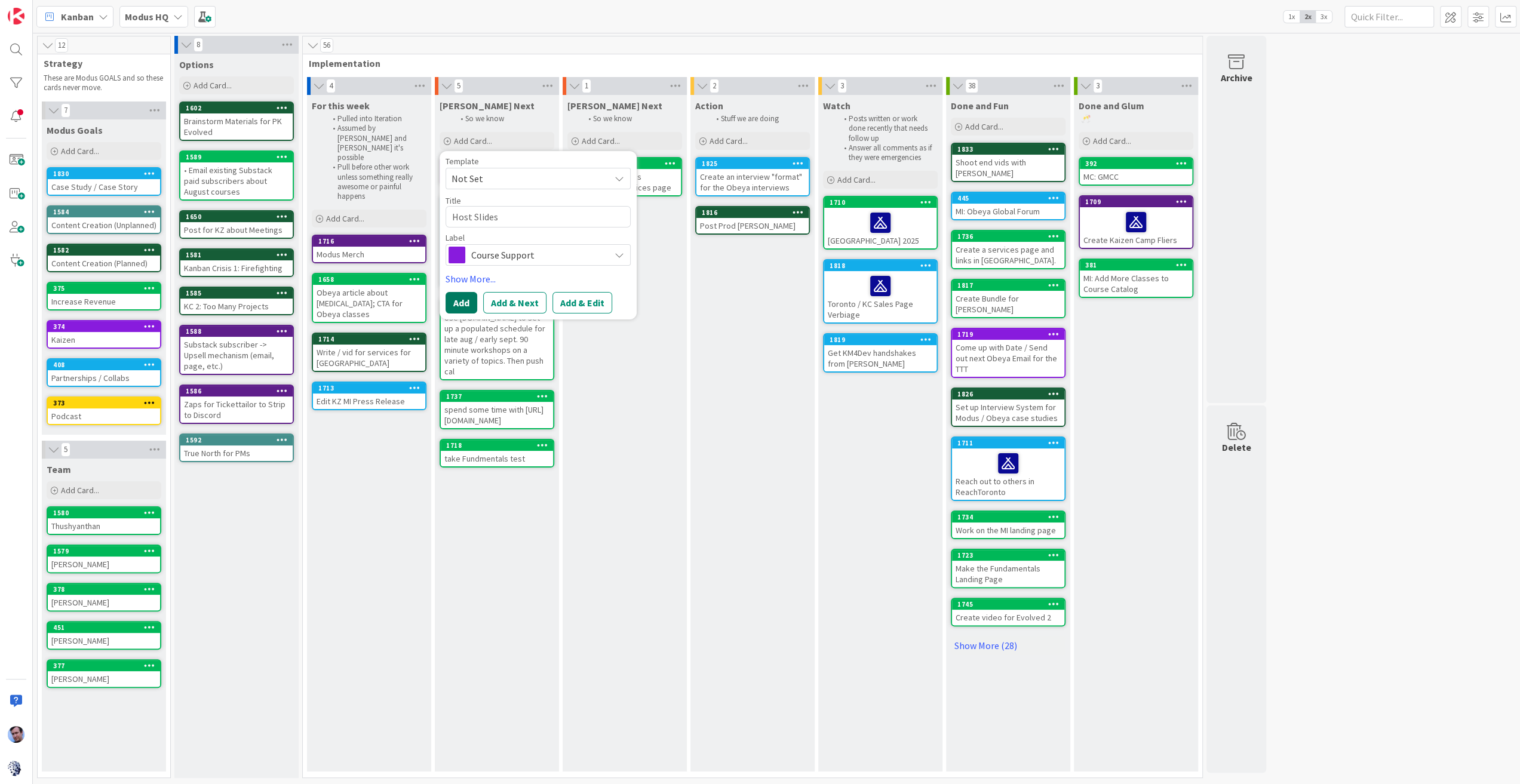
click at [467, 304] on button "Add" at bounding box center [461, 303] width 31 height 22
